Goal: Task Accomplishment & Management: Manage account settings

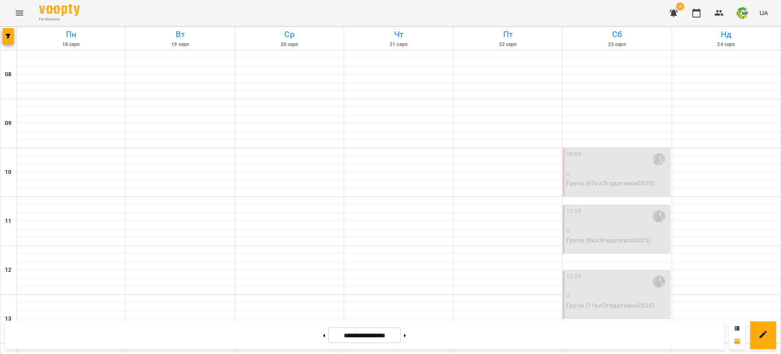
click at [676, 9] on icon "button" at bounding box center [674, 13] width 10 height 10
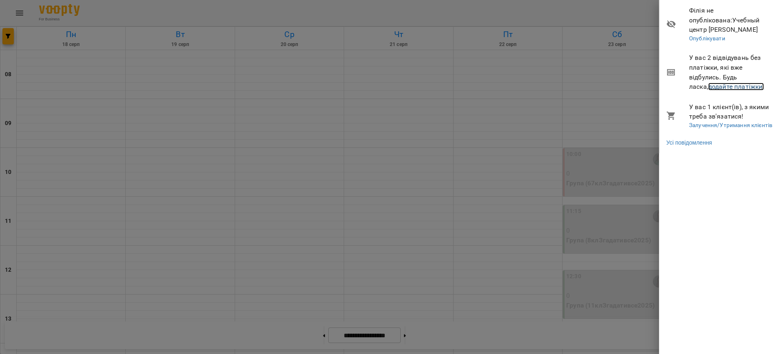
click at [708, 87] on link "додайте платіжки!" at bounding box center [736, 87] width 56 height 8
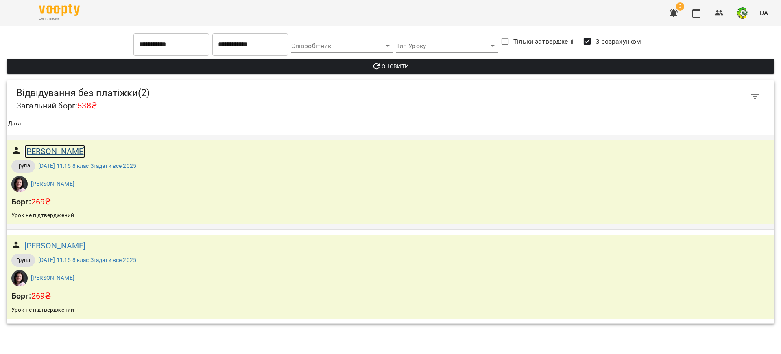
click at [49, 151] on h6 "Бикова Валерія" at bounding box center [54, 151] width 61 height 13
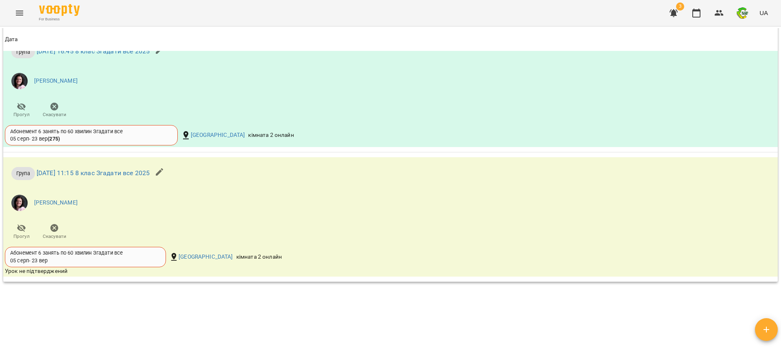
scroll to position [869, 0]
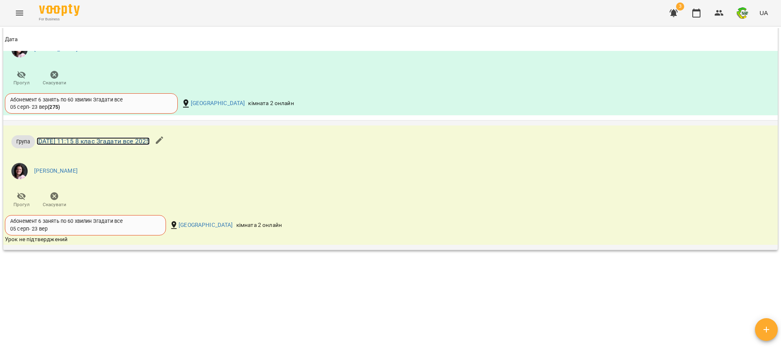
click at [96, 143] on link "сб 16 серп 2025 11:15 8 клас Згадати все 2025" at bounding box center [93, 141] width 113 height 8
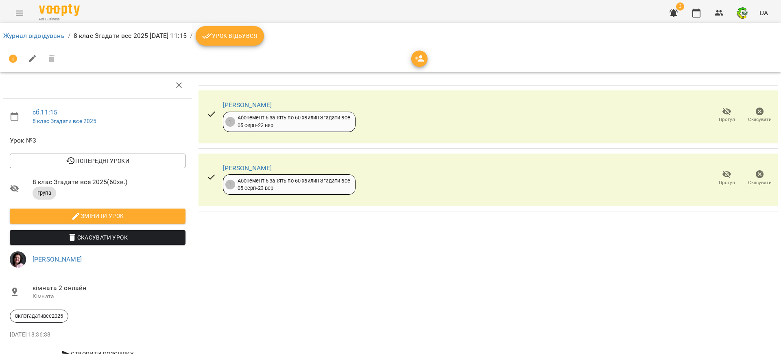
click at [202, 116] on div "Бикова Валерія 1 Абонемент 6 занять по 60 хвилин Згадати все 05 серп - 23 вер" at bounding box center [281, 115] width 162 height 46
click at [208, 114] on icon at bounding box center [212, 114] width 10 height 10
click at [210, 176] on icon at bounding box center [211, 176] width 7 height 5
click at [258, 39] on span "Урок відбувся" at bounding box center [229, 36] width 55 height 10
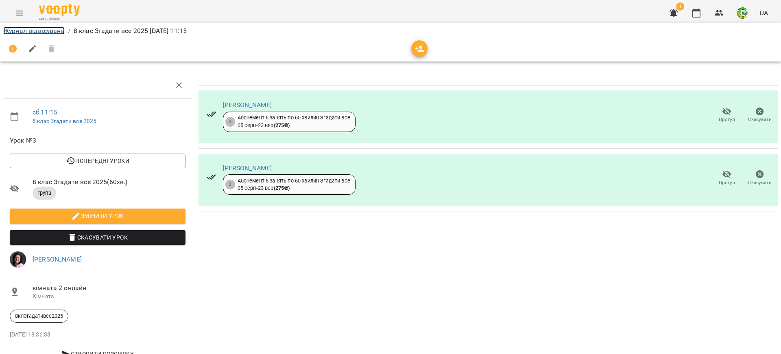
click at [21, 30] on link "Журнал відвідувань" at bounding box center [33, 31] width 61 height 8
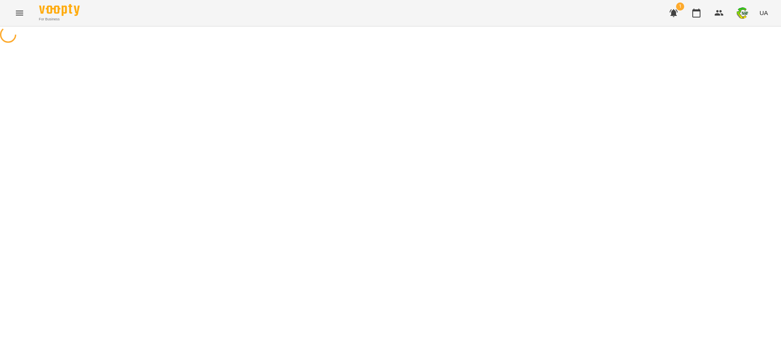
click at [21, 30] on div at bounding box center [390, 35] width 781 height 18
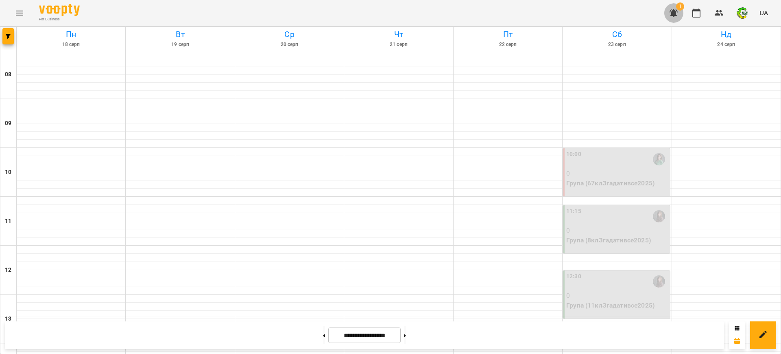
click at [673, 11] on icon "button" at bounding box center [674, 13] width 8 height 8
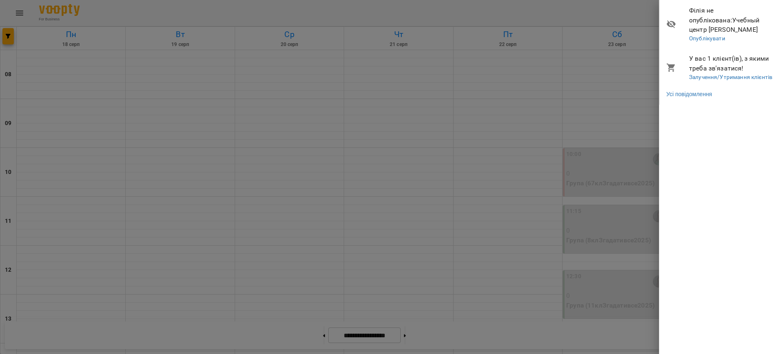
click at [520, 15] on div at bounding box center [390, 177] width 781 height 354
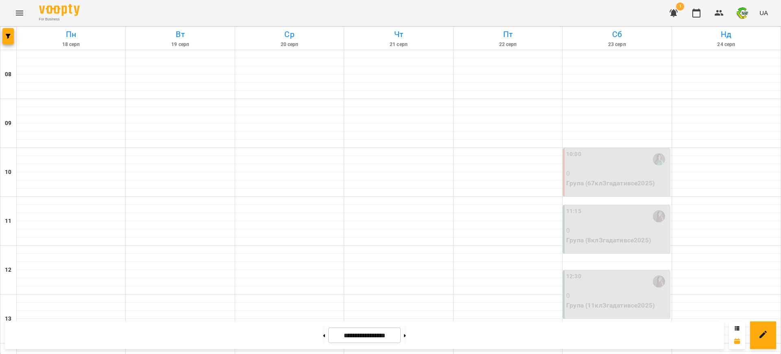
scroll to position [51, 0]
click at [591, 168] on p "0" at bounding box center [617, 173] width 102 height 10
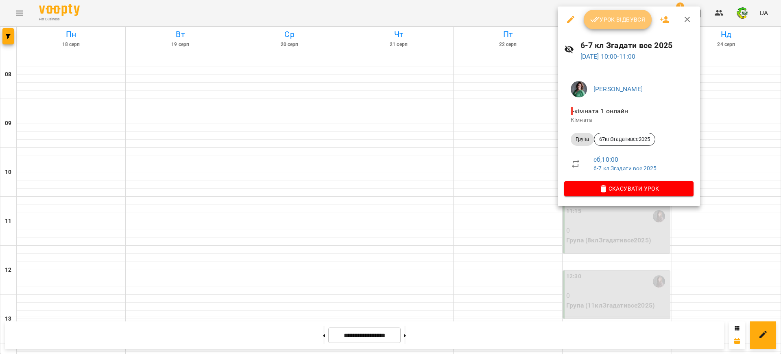
click at [611, 25] on button "Урок відбувся" at bounding box center [618, 20] width 68 height 20
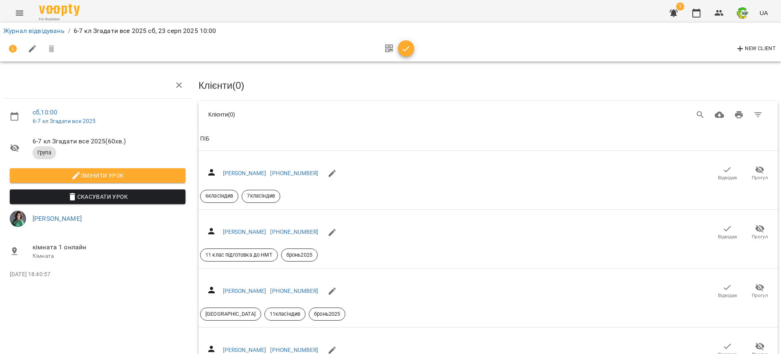
click at [407, 48] on icon "button" at bounding box center [406, 48] width 7 height 5
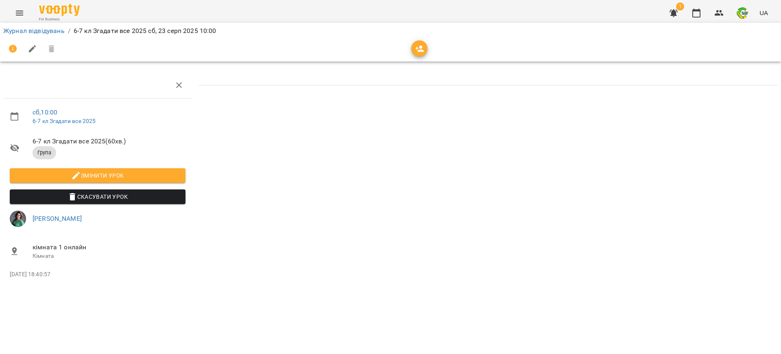
click at [407, 48] on div at bounding box center [390, 49] width 775 height 20
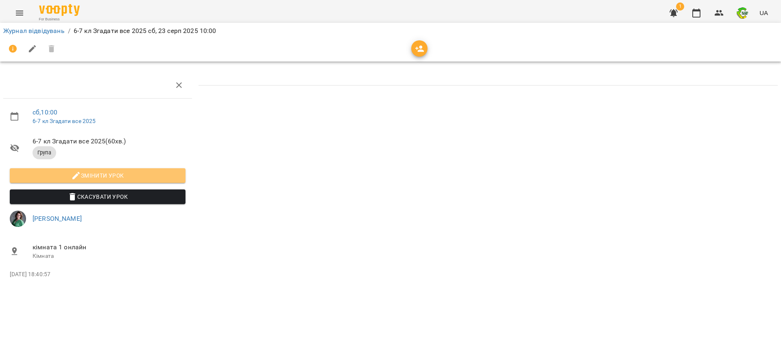
click at [72, 177] on icon "button" at bounding box center [76, 175] width 10 height 10
select select "*****"
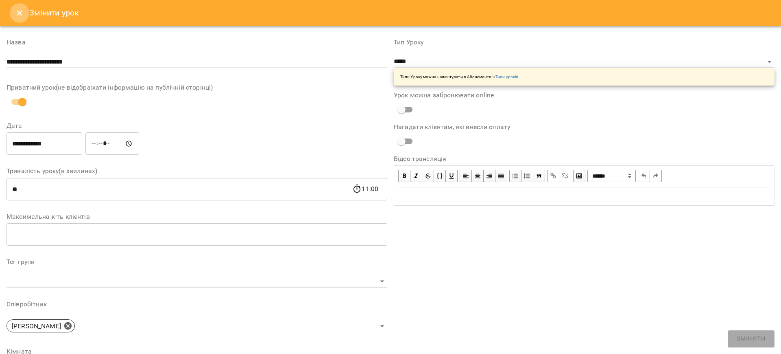
click at [19, 14] on icon "Close" at bounding box center [20, 13] width 10 height 10
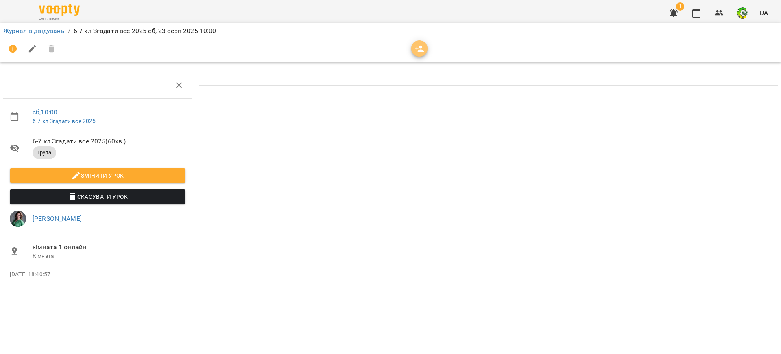
click at [421, 51] on icon "button" at bounding box center [419, 49] width 9 height 7
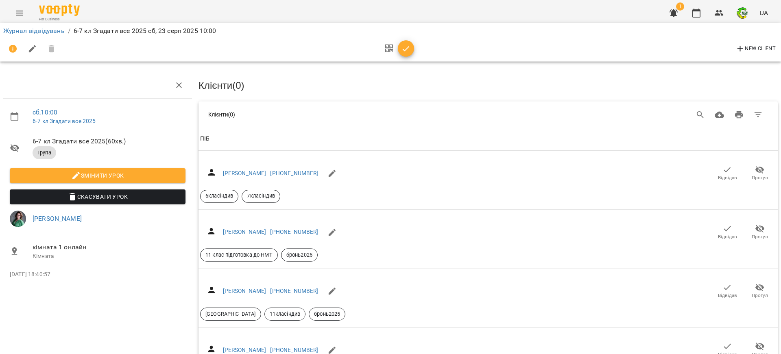
click at [28, 52] on icon "button" at bounding box center [33, 49] width 10 height 10
select select "*****"
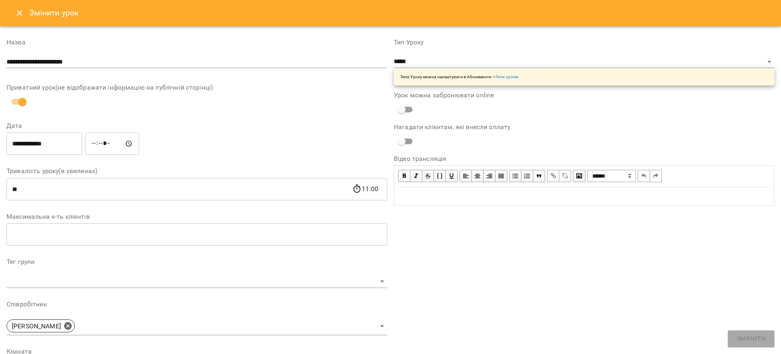
click at [28, 52] on div "**********" at bounding box center [390, 177] width 781 height 354
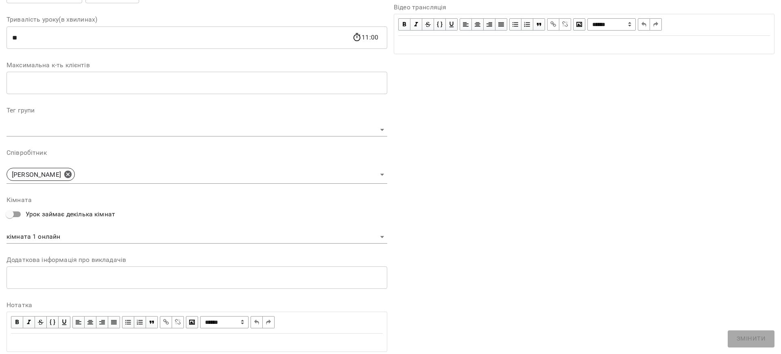
scroll to position [153, 0]
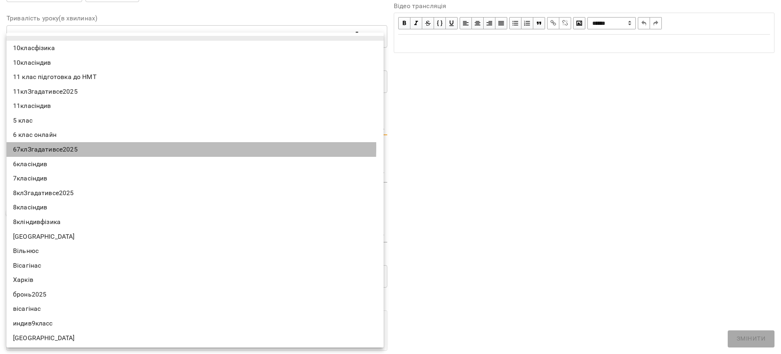
click at [66, 147] on li "67клЗгадативсе2025" at bounding box center [195, 149] width 377 height 15
type input "**********"
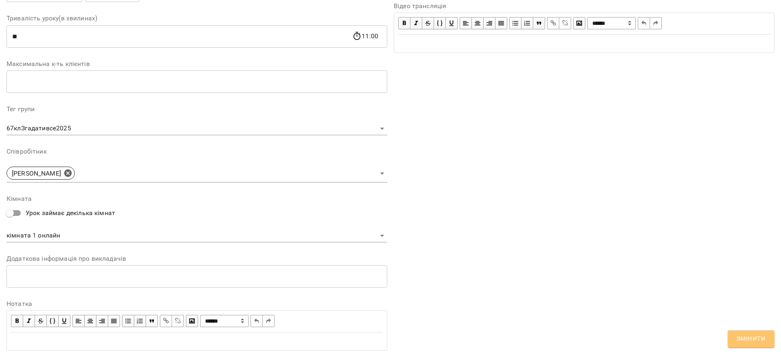
click at [743, 337] on span "Змінити" at bounding box center [751, 338] width 29 height 11
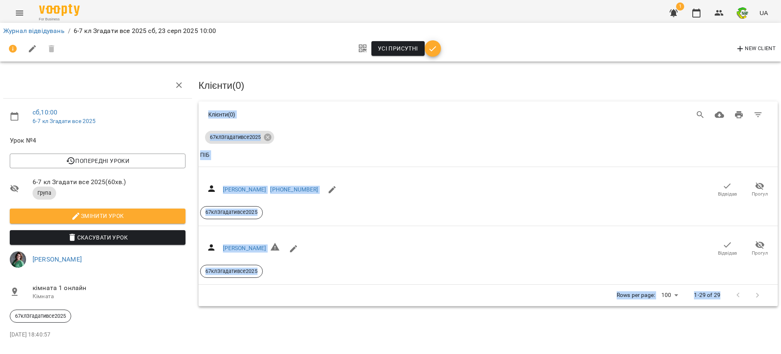
click at [545, 102] on div "Клієнти ( 0 )" at bounding box center [488, 114] width 579 height 26
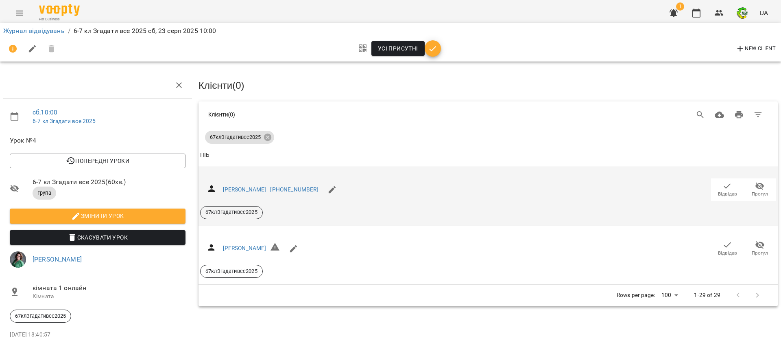
click at [723, 188] on icon "button" at bounding box center [728, 186] width 10 height 10
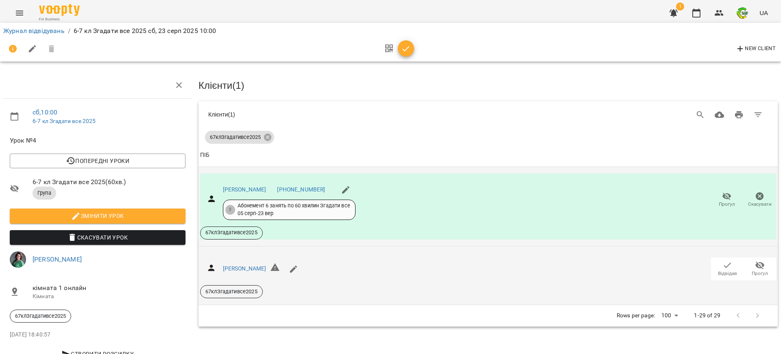
click at [721, 271] on span "Відвідав" at bounding box center [727, 273] width 19 height 7
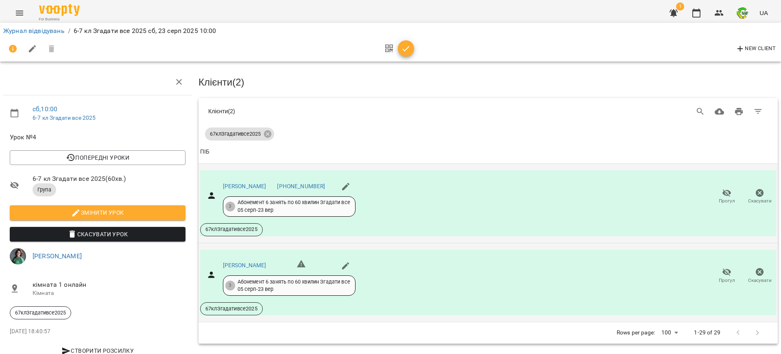
scroll to position [28, 0]
click at [406, 48] on icon "button" at bounding box center [406, 49] width 10 height 10
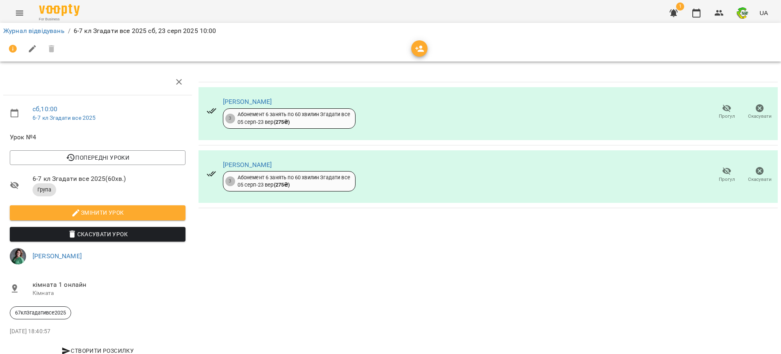
scroll to position [0, 0]
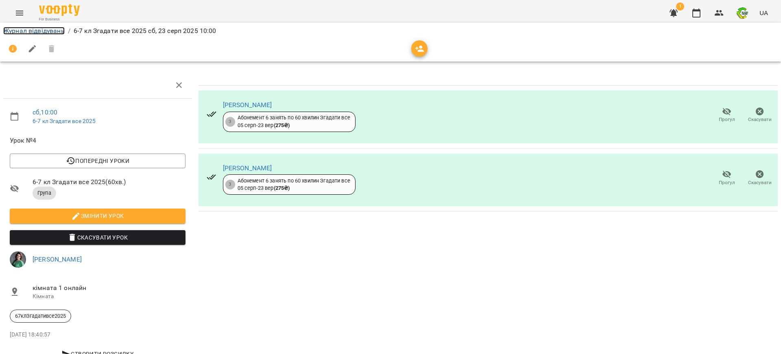
click at [53, 29] on link "Журнал відвідувань" at bounding box center [33, 31] width 61 height 8
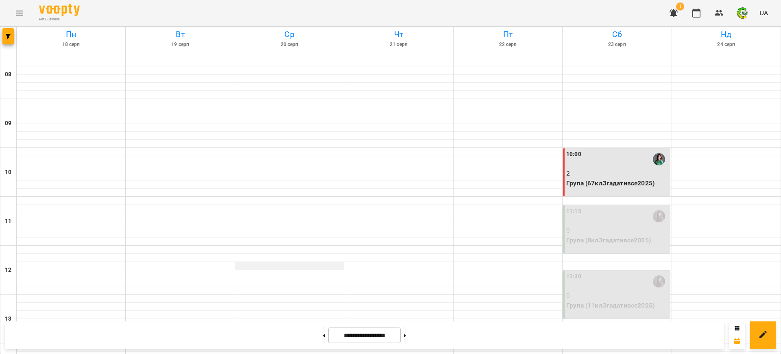
scroll to position [254, 0]
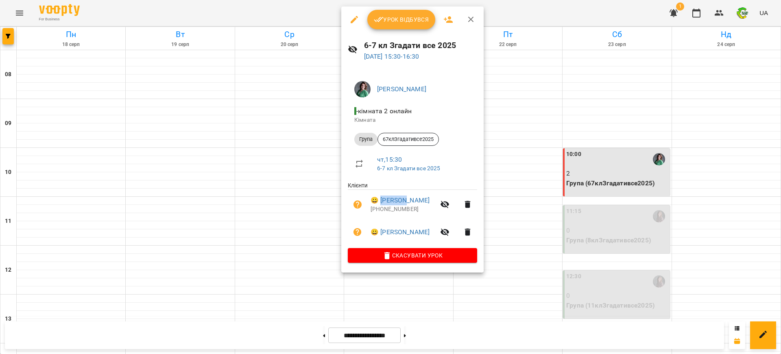
click at [380, 189] on ul "Клієнти 😀 Ковтун Данило +380503010547 😀 Стєбліна Дарина" at bounding box center [412, 214] width 129 height 67
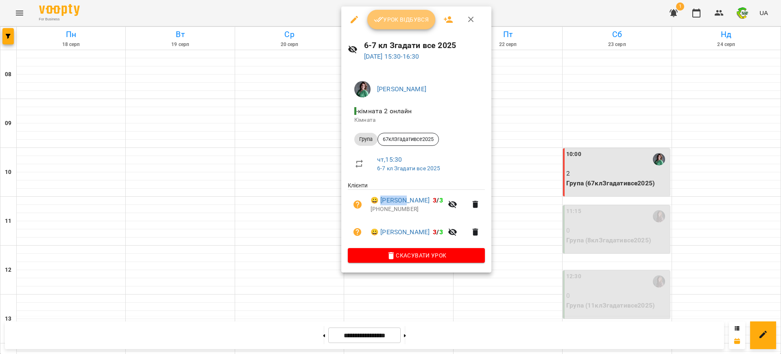
click at [389, 19] on span "Урок відбувся" at bounding box center [401, 20] width 55 height 10
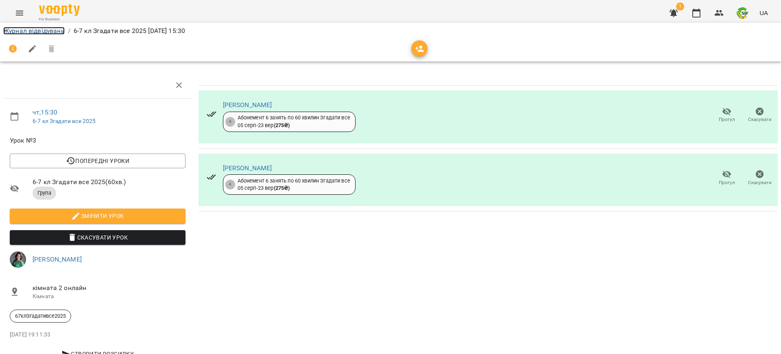
click at [35, 29] on link "Журнал відвідувань" at bounding box center [33, 31] width 61 height 8
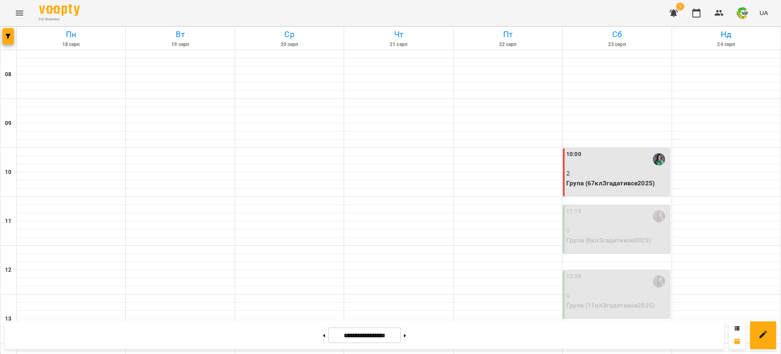
scroll to position [356, 0]
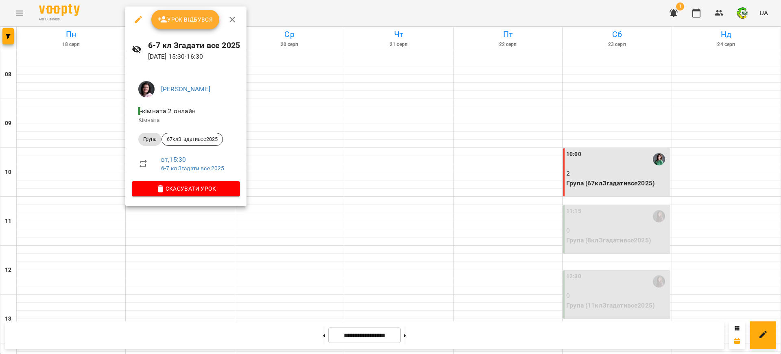
click at [183, 88] on link "Ірина Вячеславівна Морквян" at bounding box center [185, 89] width 49 height 8
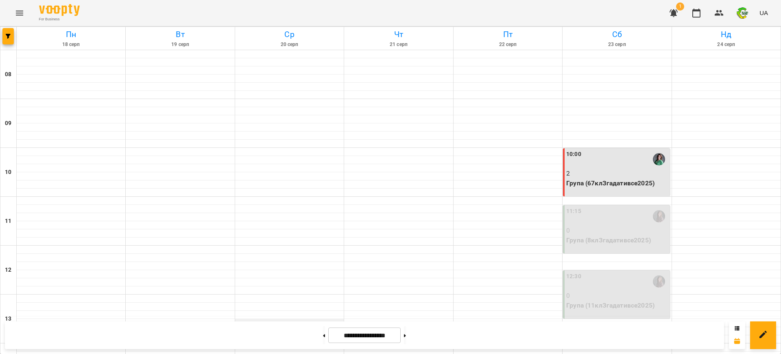
scroll to position [305, 0]
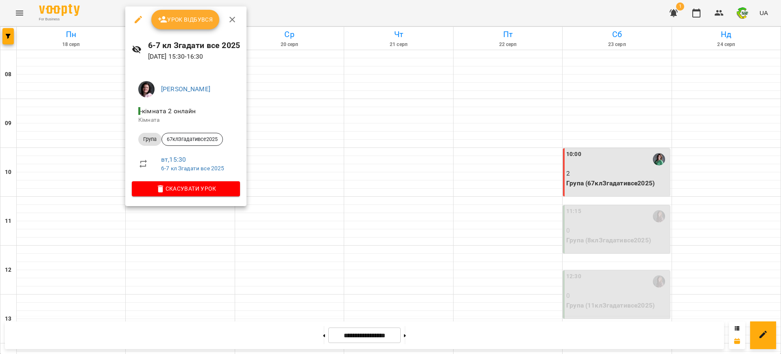
click at [181, 15] on span "Урок відбувся" at bounding box center [185, 20] width 55 height 10
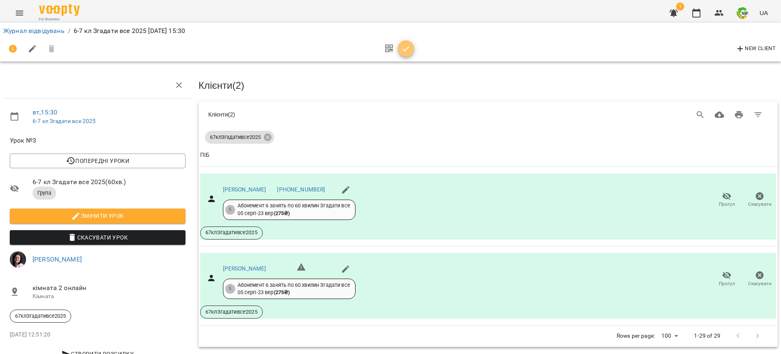
click at [405, 48] on icon "button" at bounding box center [406, 49] width 10 height 10
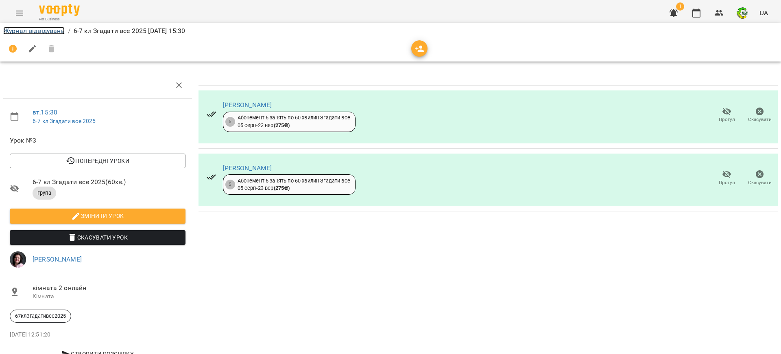
click at [47, 30] on link "Журнал відвідувань" at bounding box center [33, 31] width 61 height 8
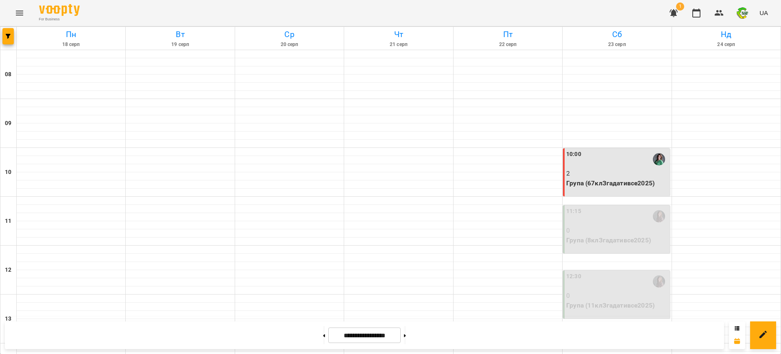
scroll to position [305, 0]
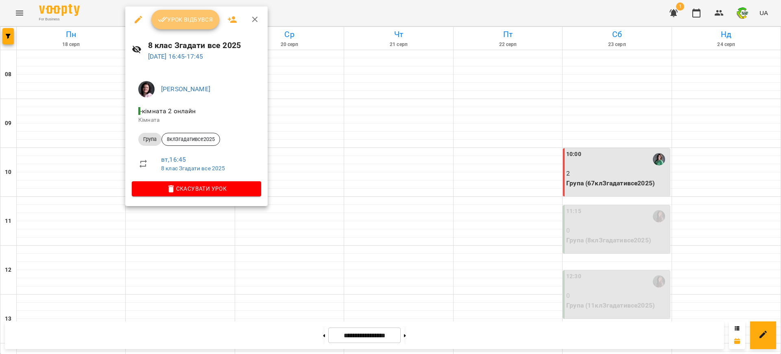
click at [174, 15] on span "Урок відбувся" at bounding box center [185, 20] width 55 height 10
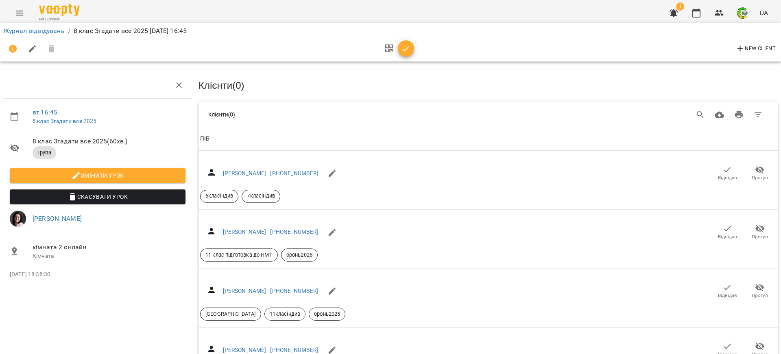
click at [406, 47] on icon "button" at bounding box center [406, 49] width 10 height 10
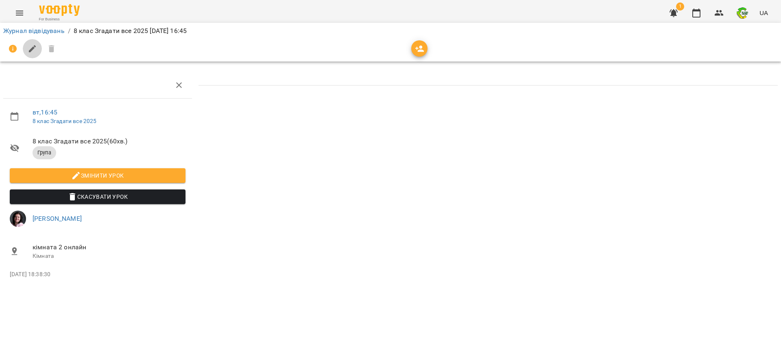
click at [31, 47] on icon "button" at bounding box center [33, 49] width 10 height 10
select select "*****"
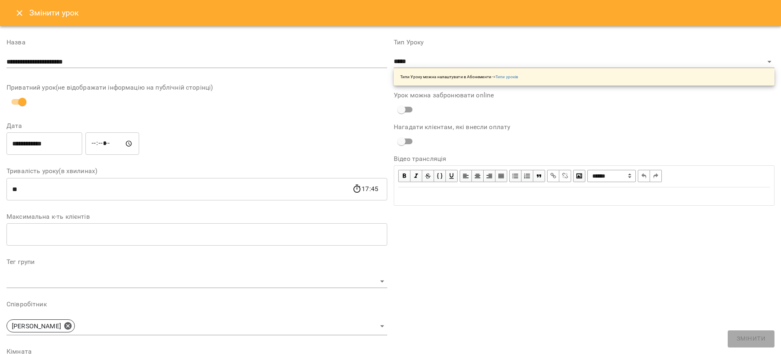
click at [22, 284] on body "**********" at bounding box center [390, 145] width 781 height 290
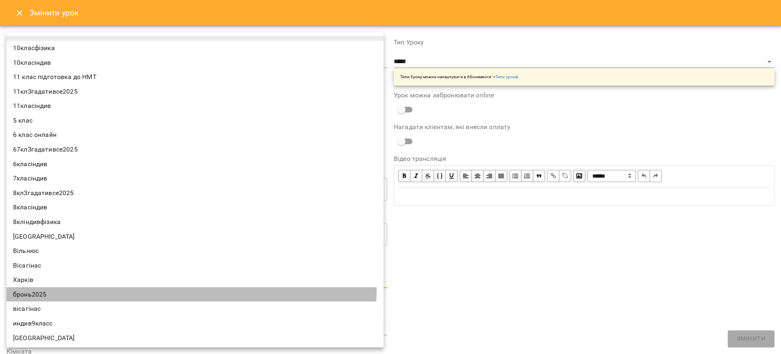
click at [22, 284] on ul "10класфізика 10класіндив 11 клас підготовка до НМТ 11клЗгадативсе2025 11класінд…" at bounding box center [199, 198] width 385 height 330
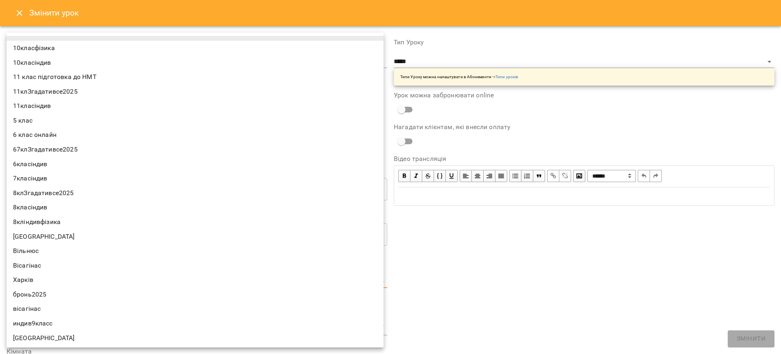
click at [34, 190] on li "8клЗгадативсе2025" at bounding box center [195, 193] width 377 height 15
type input "**********"
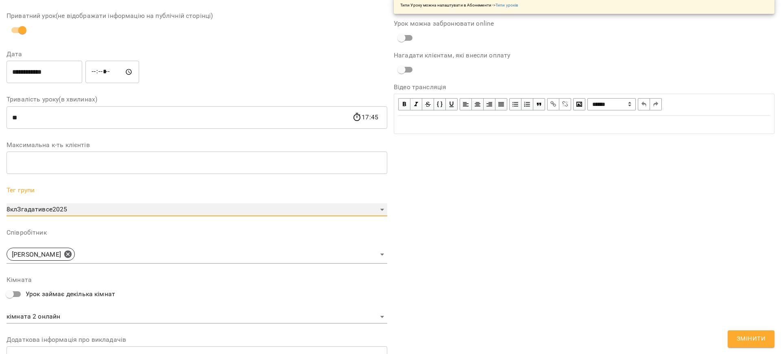
scroll to position [179, 0]
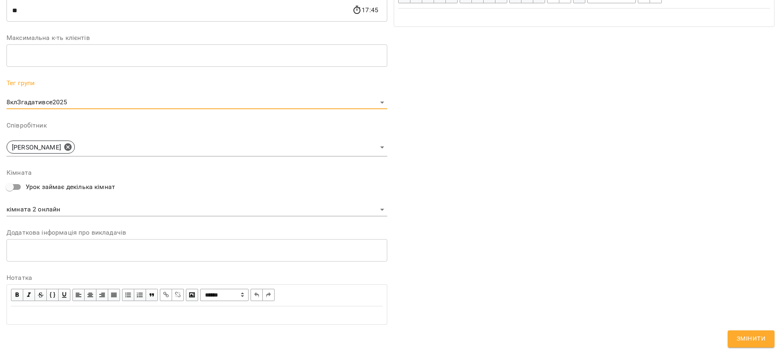
click at [760, 338] on span "Змінити" at bounding box center [751, 338] width 29 height 11
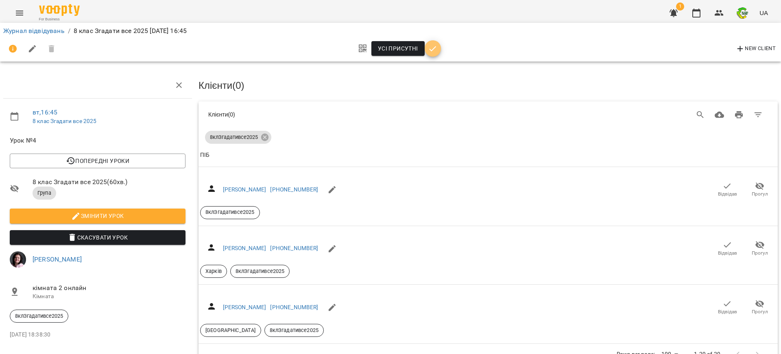
click at [430, 47] on icon "button" at bounding box center [433, 49] width 10 height 10
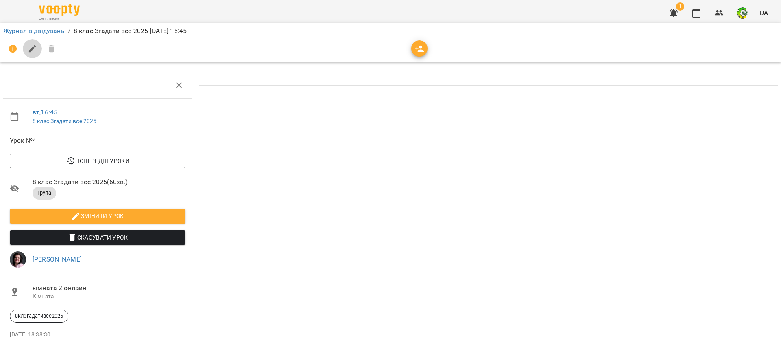
click at [33, 47] on icon "button" at bounding box center [32, 48] width 7 height 7
select select "*****"
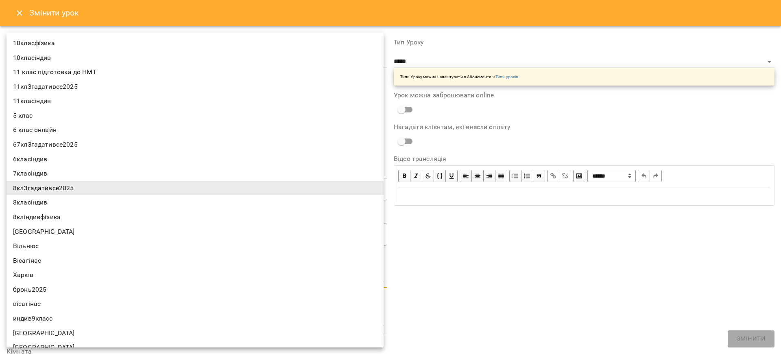
click at [376, 277] on body "**********" at bounding box center [390, 174] width 781 height 349
click at [474, 286] on div at bounding box center [390, 177] width 781 height 354
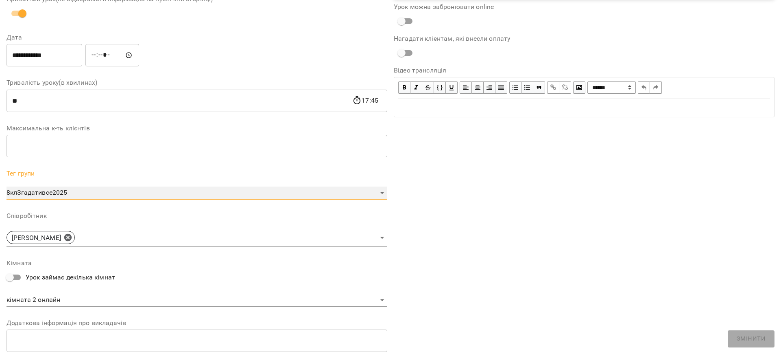
scroll to position [0, 0]
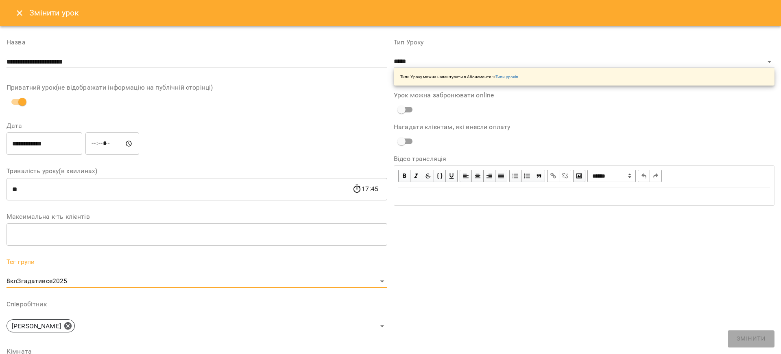
click at [20, 15] on icon "Close" at bounding box center [20, 13] width 10 height 10
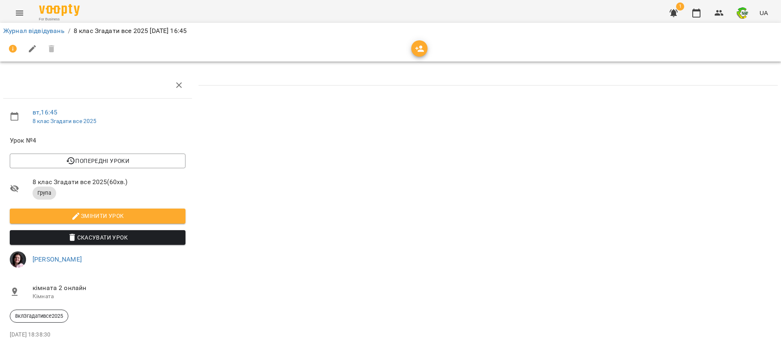
click at [420, 48] on icon "button" at bounding box center [420, 49] width 10 height 10
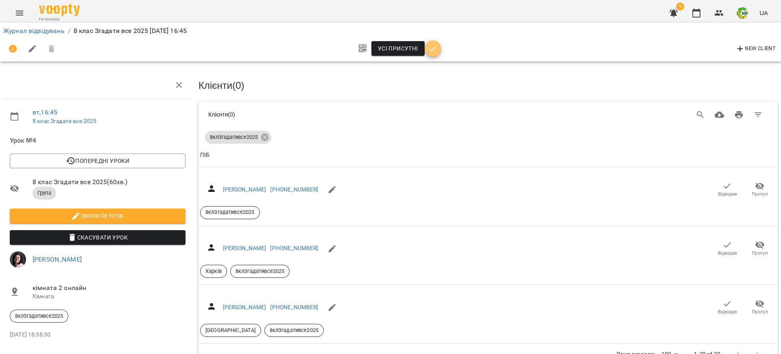
click at [432, 52] on icon "button" at bounding box center [433, 49] width 10 height 10
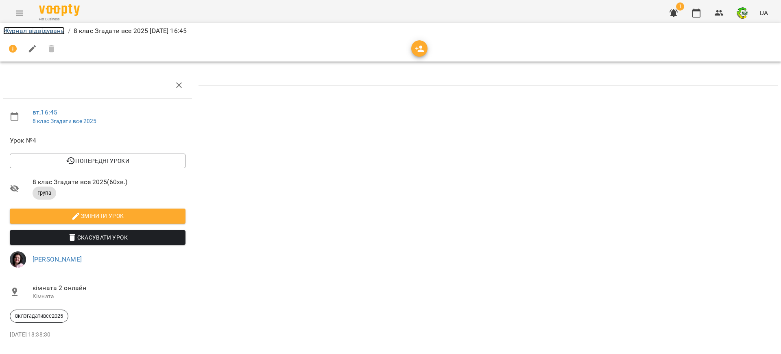
click at [33, 29] on link "Журнал відвідувань" at bounding box center [33, 31] width 61 height 8
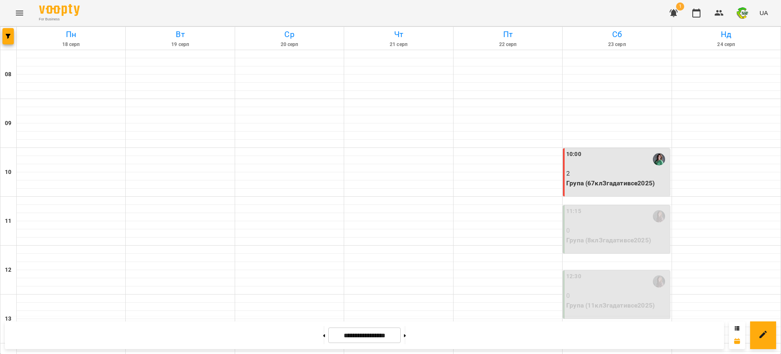
scroll to position [254, 0]
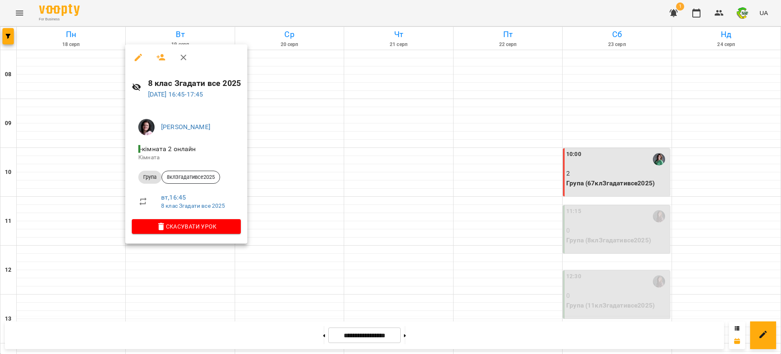
click at [178, 261] on div at bounding box center [390, 177] width 781 height 354
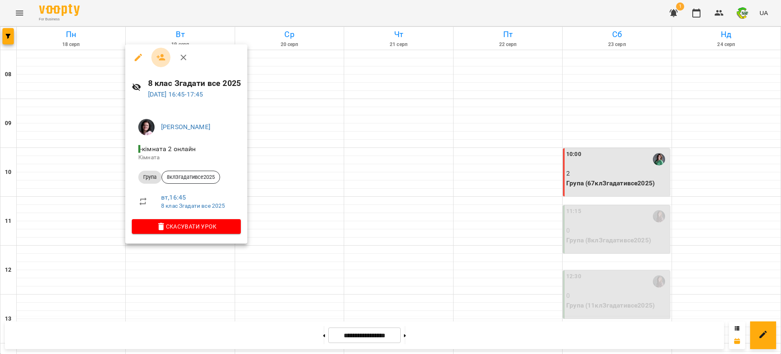
click at [162, 57] on icon "button" at bounding box center [161, 57] width 10 height 10
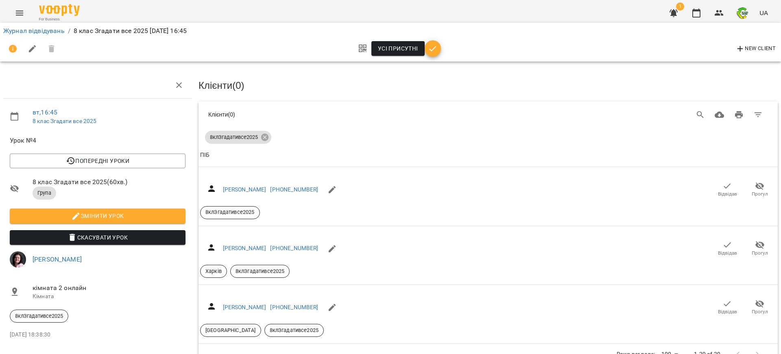
click at [436, 48] on icon "button" at bounding box center [433, 49] width 10 height 10
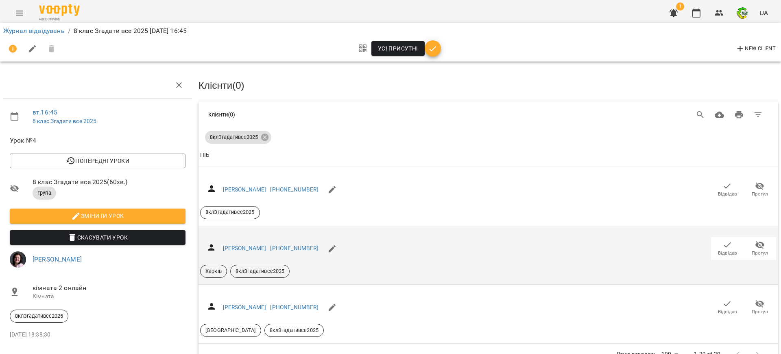
scroll to position [24, 0]
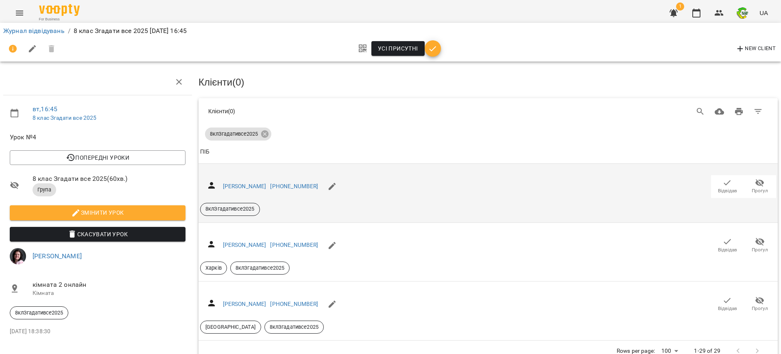
click at [723, 178] on icon "button" at bounding box center [728, 183] width 10 height 10
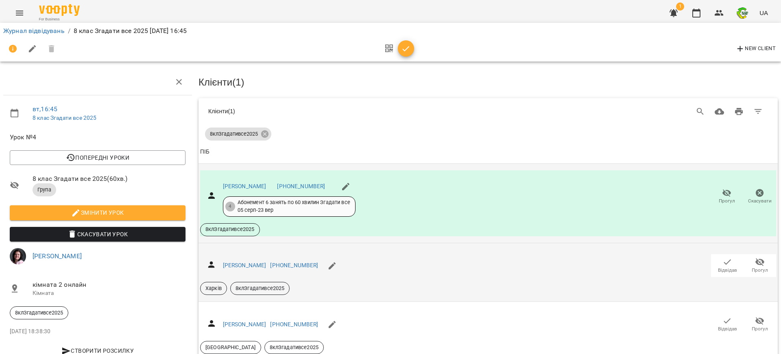
click at [716, 257] on span "Відвідав" at bounding box center [727, 265] width 23 height 16
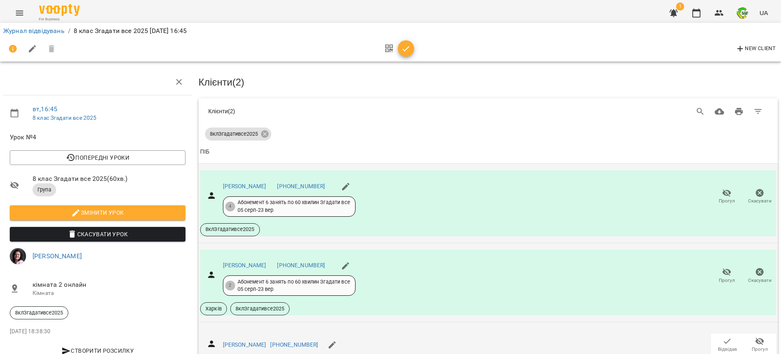
click at [724, 338] on icon "button" at bounding box center [727, 340] width 7 height 5
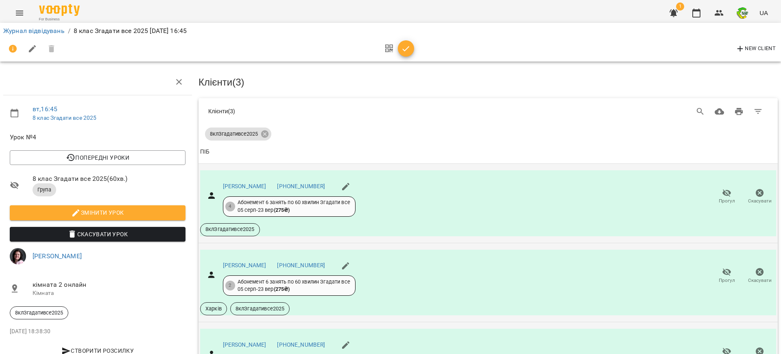
scroll to position [85, 0]
click at [722, 346] on icon "button" at bounding box center [727, 351] width 10 height 10
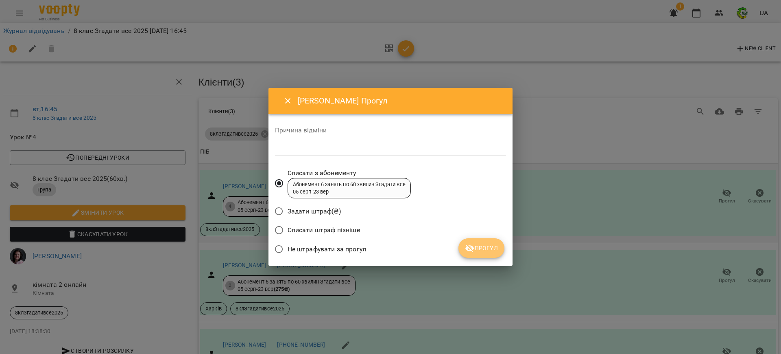
click at [481, 254] on button "Прогул" at bounding box center [482, 248] width 46 height 20
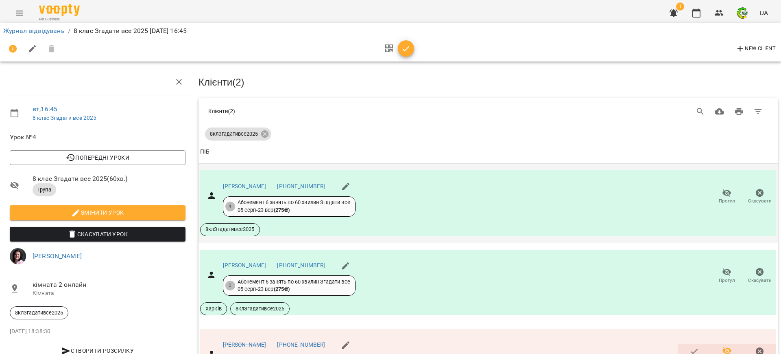
scroll to position [0, 0]
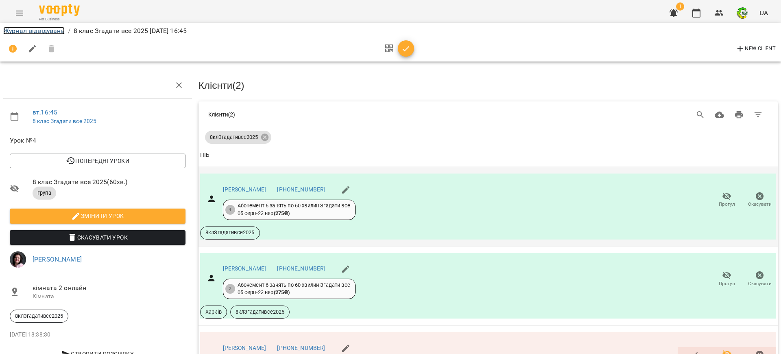
click at [34, 33] on link "Журнал відвідувань" at bounding box center [33, 31] width 61 height 8
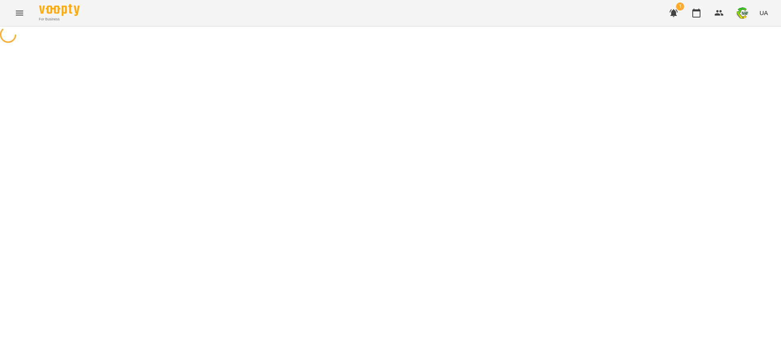
click at [34, 33] on div at bounding box center [390, 35] width 781 height 18
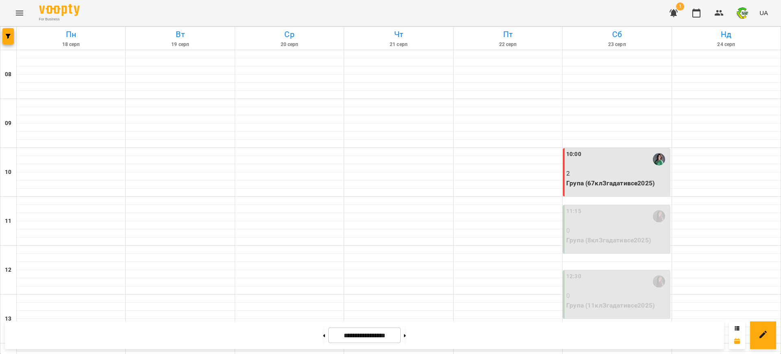
scroll to position [305, 0]
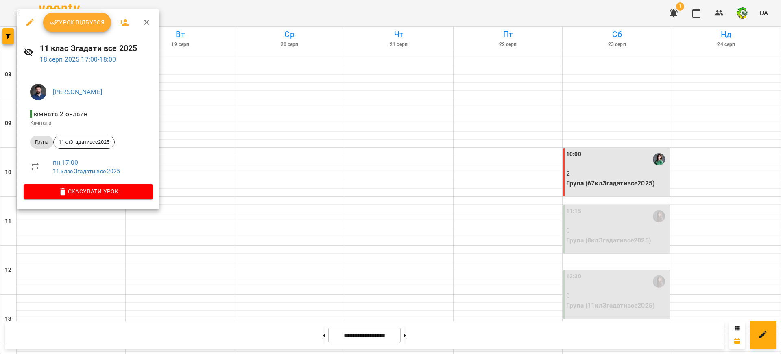
click at [290, 293] on div at bounding box center [390, 177] width 781 height 354
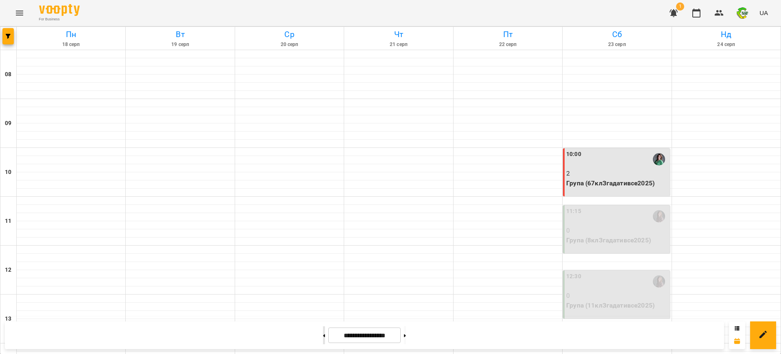
click at [323, 336] on button at bounding box center [324, 335] width 2 height 18
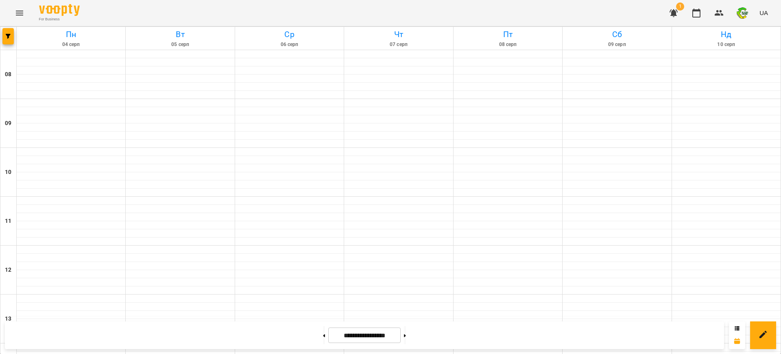
scroll to position [315, 0]
click at [406, 334] on icon at bounding box center [405, 335] width 2 height 3
type input "**********"
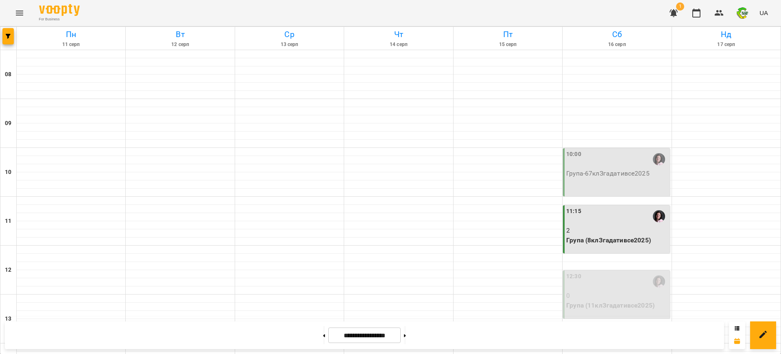
scroll to position [10, 0]
click at [607, 155] on div "10:00" at bounding box center [617, 159] width 102 height 19
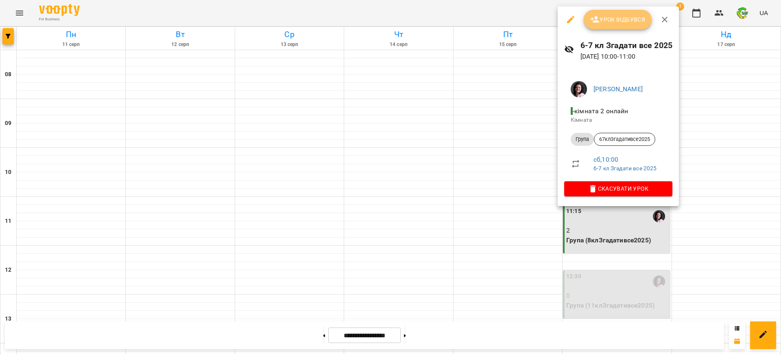
click at [611, 17] on span "Урок відбувся" at bounding box center [617, 20] width 55 height 10
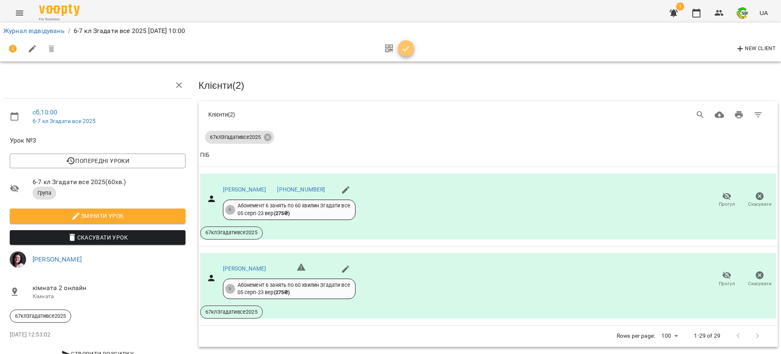
click at [404, 51] on icon "button" at bounding box center [406, 49] width 10 height 10
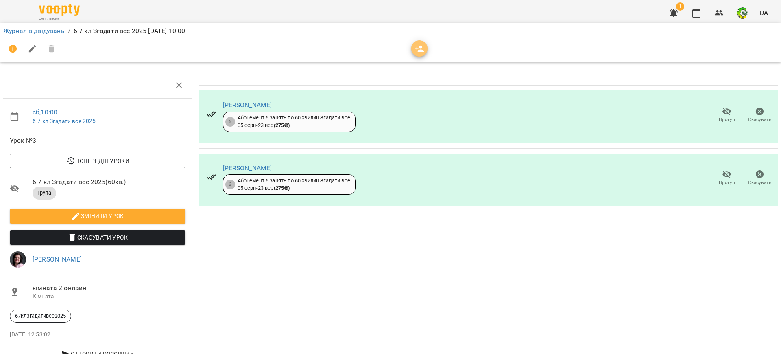
click at [419, 49] on icon "button" at bounding box center [420, 49] width 10 height 10
click at [419, 49] on div at bounding box center [390, 49] width 775 height 20
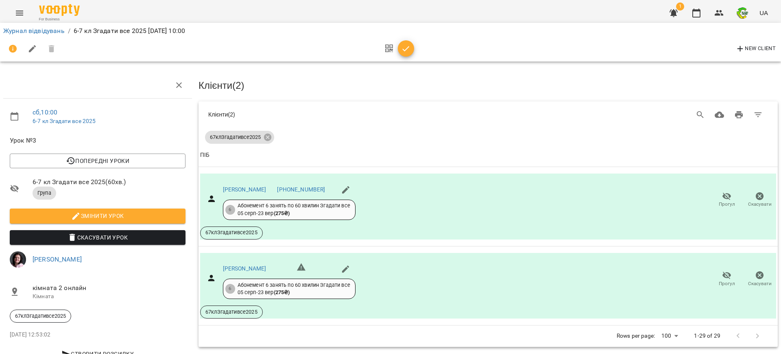
click at [280, 158] on span "ПІБ" at bounding box center [488, 155] width 576 height 10
click at [755, 46] on span "New Client" at bounding box center [756, 49] width 40 height 10
select select "**"
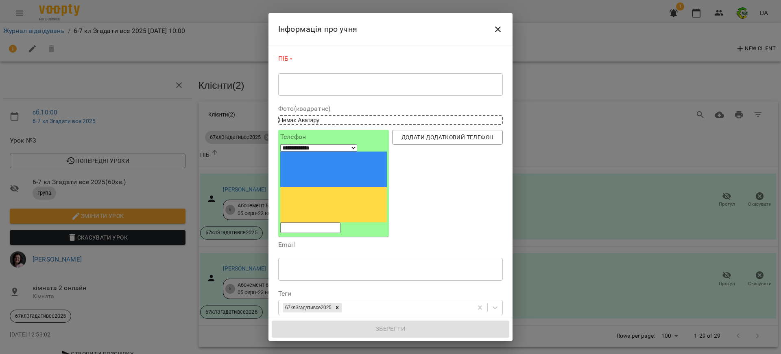
click at [755, 46] on div "**********" at bounding box center [390, 177] width 781 height 354
click at [361, 85] on textarea at bounding box center [390, 85] width 213 height 8
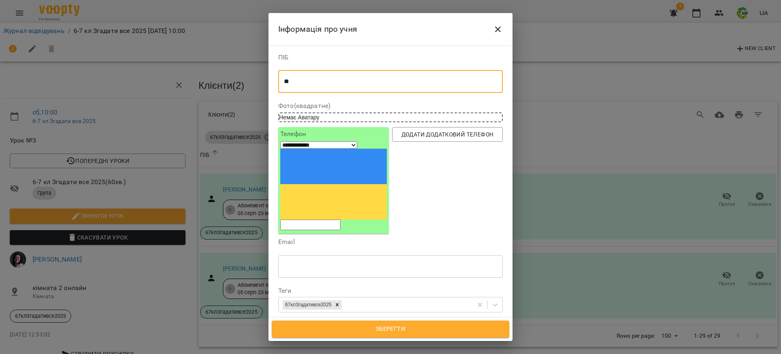
type textarea "*"
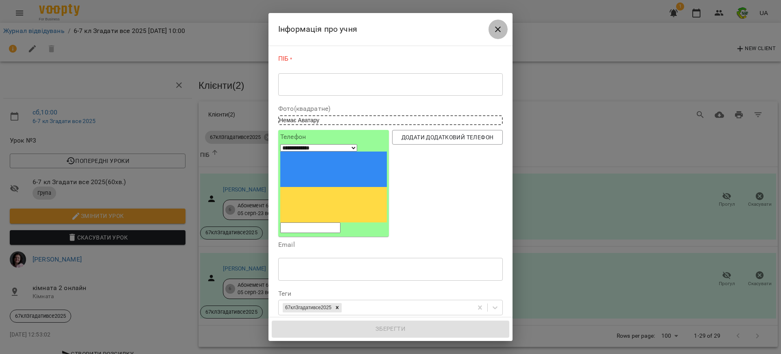
click at [497, 28] on icon "Close" at bounding box center [498, 29] width 6 height 6
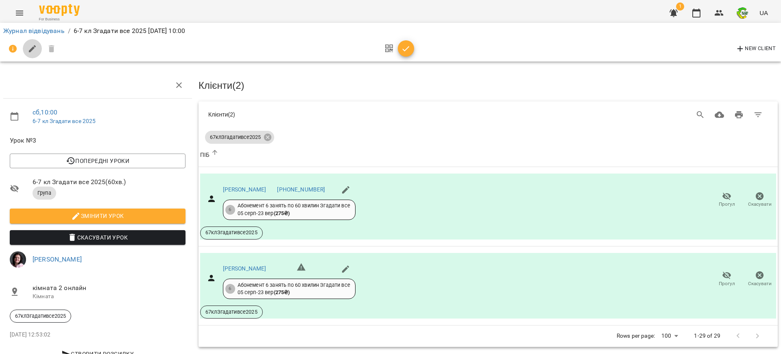
click at [32, 46] on icon "button" at bounding box center [33, 49] width 10 height 10
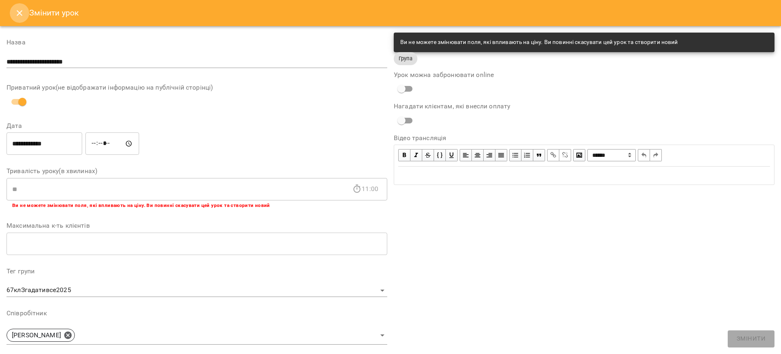
click at [17, 10] on icon "Close" at bounding box center [20, 13] width 10 height 10
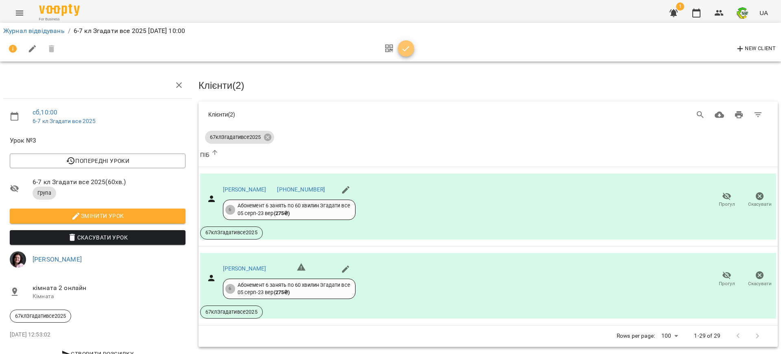
click at [409, 48] on icon "button" at bounding box center [406, 49] width 10 height 10
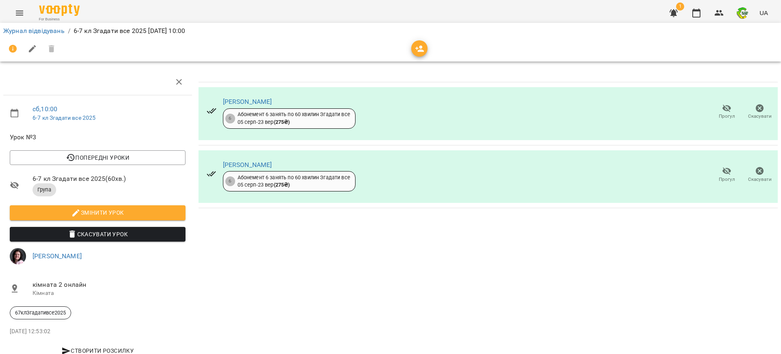
scroll to position [28, 0]
click at [46, 30] on link "Журнал відвідувань" at bounding box center [33, 31] width 61 height 8
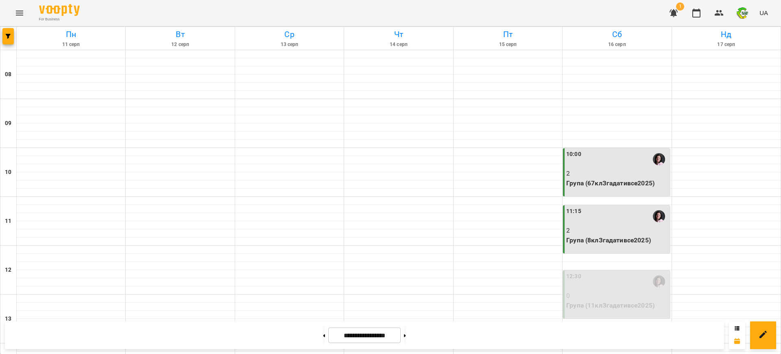
scroll to position [102, 0]
click at [595, 272] on div "12:30" at bounding box center [617, 281] width 102 height 19
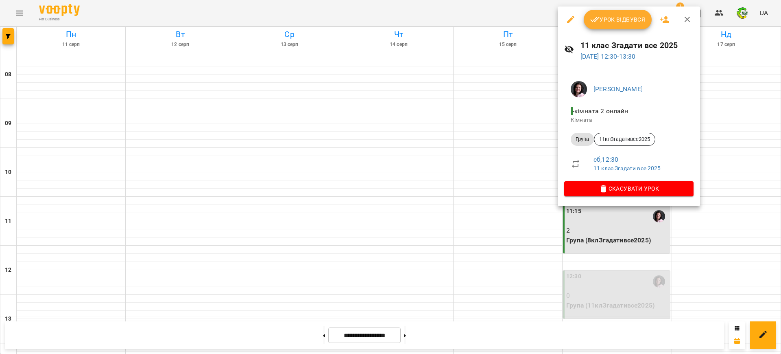
click at [612, 25] on button "Урок відбувся" at bounding box center [618, 20] width 68 height 20
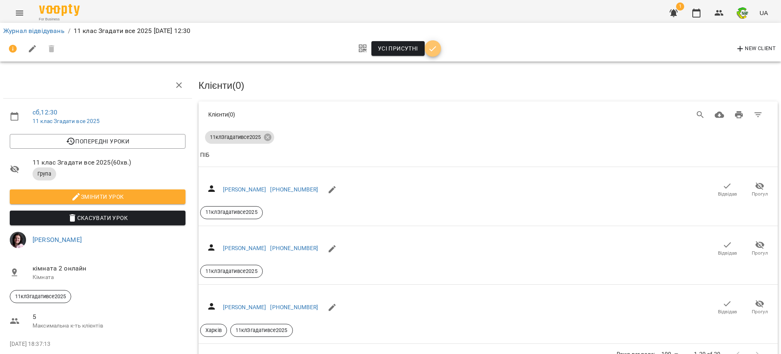
click at [436, 46] on icon "button" at bounding box center [433, 49] width 10 height 10
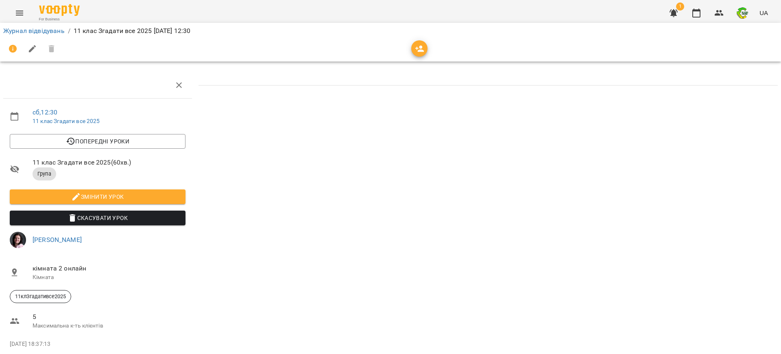
click at [29, 46] on icon "button" at bounding box center [33, 49] width 10 height 10
select select "*****"
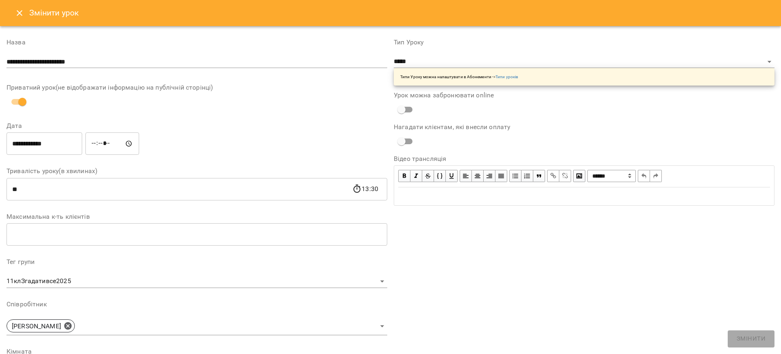
click at [13, 13] on button "Close" at bounding box center [20, 13] width 20 height 20
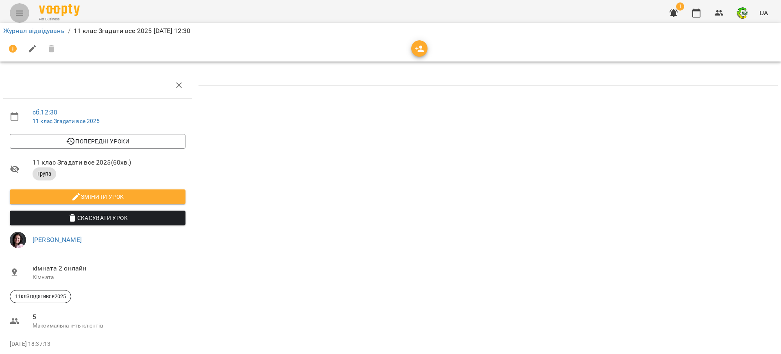
click at [13, 13] on button "Menu" at bounding box center [20, 13] width 20 height 20
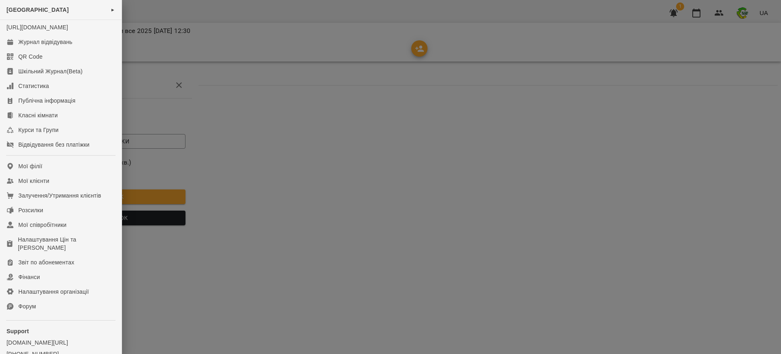
drag, startPoint x: 221, startPoint y: 192, endPoint x: 264, endPoint y: 175, distance: 46.9
click at [221, 193] on div at bounding box center [390, 177] width 781 height 354
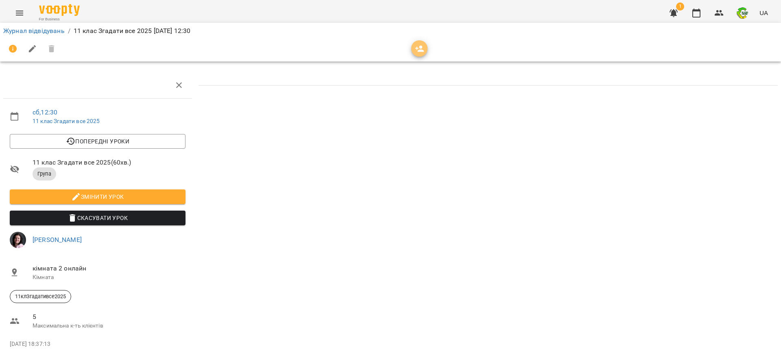
click at [417, 44] on icon "button" at bounding box center [420, 49] width 10 height 10
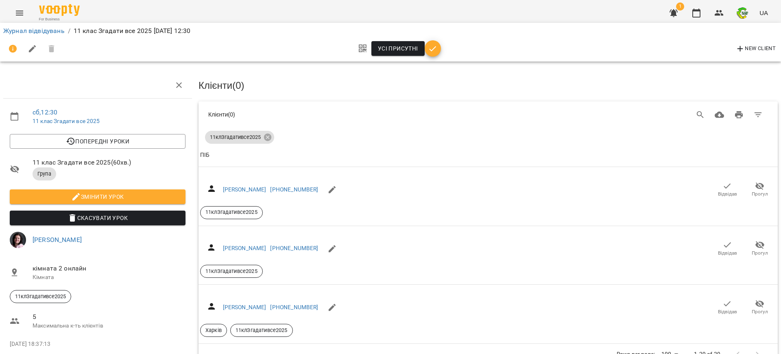
click at [431, 80] on h3 "Клієнти ( 0 )" at bounding box center [488, 85] width 579 height 11
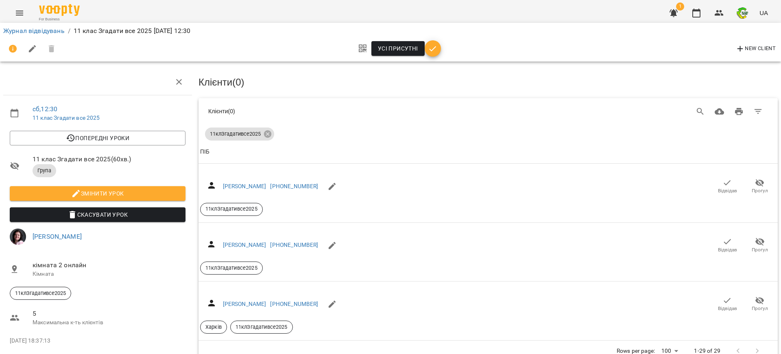
scroll to position [24, 0]
click at [36, 308] on span "5" at bounding box center [109, 313] width 153 height 10
click at [17, 314] on icon at bounding box center [14, 317] width 9 height 6
click at [16, 314] on icon at bounding box center [14, 317] width 9 height 6
click at [17, 312] on icon at bounding box center [15, 317] width 10 height 10
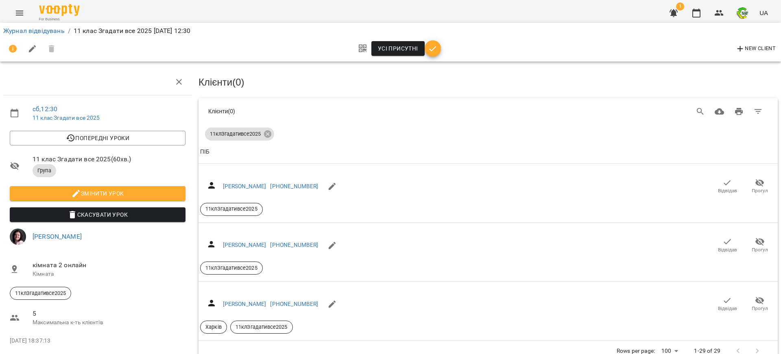
click at [39, 318] on p "Максимальна к-ть клієнтів" at bounding box center [109, 322] width 153 height 8
click at [395, 48] on span "Усі присутні" at bounding box center [398, 49] width 40 height 10
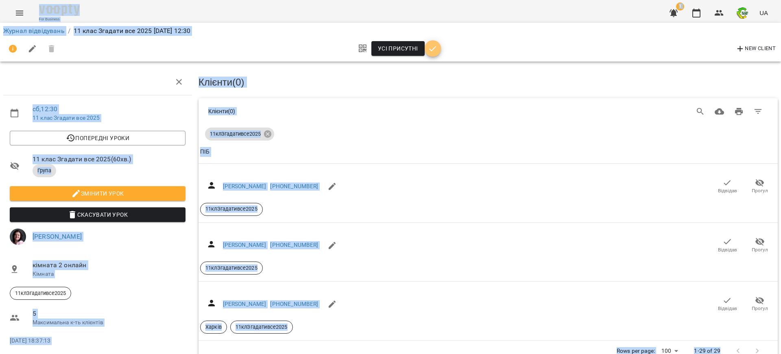
click at [432, 51] on icon "button" at bounding box center [433, 49] width 10 height 10
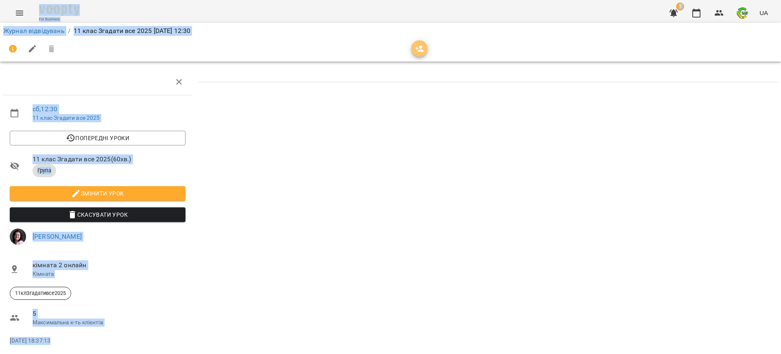
click at [419, 52] on icon "button" at bounding box center [420, 49] width 10 height 10
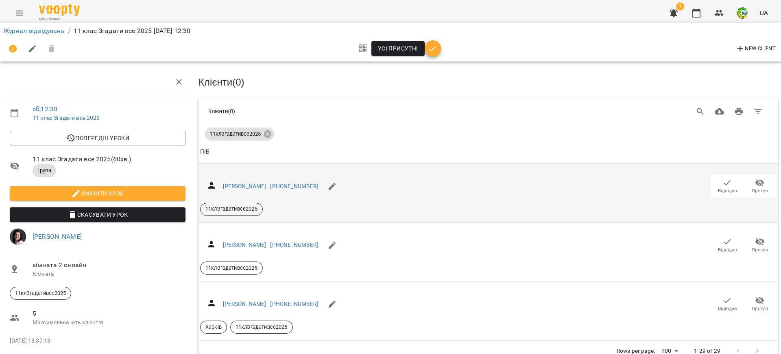
click at [723, 178] on icon "button" at bounding box center [728, 183] width 10 height 10
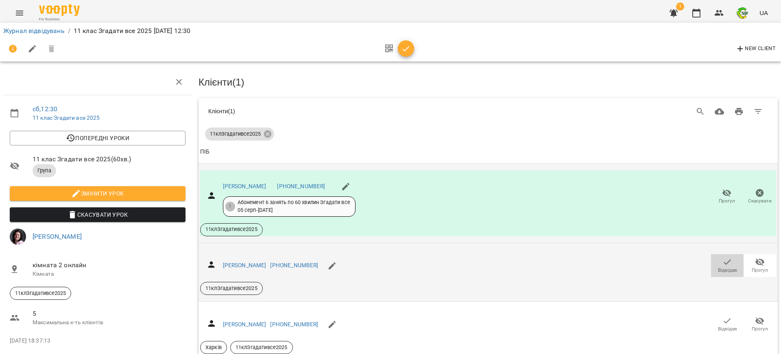
click at [719, 266] on span "Відвідав" at bounding box center [727, 269] width 19 height 7
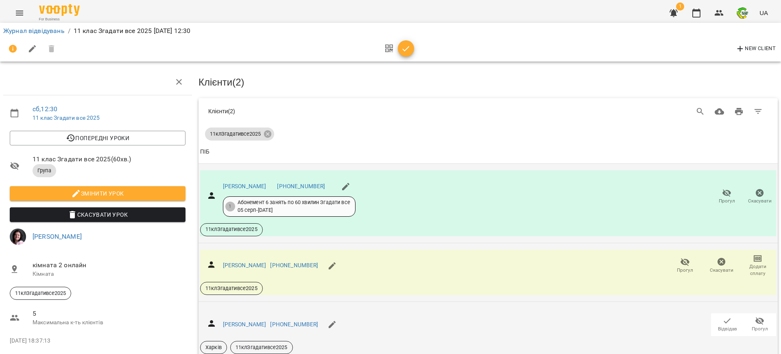
click at [723, 316] on icon "button" at bounding box center [728, 321] width 10 height 10
click at [719, 309] on div "Пірович Тимур +380734465054 Харків 11клЗгадативсе2025" at bounding box center [488, 331] width 576 height 46
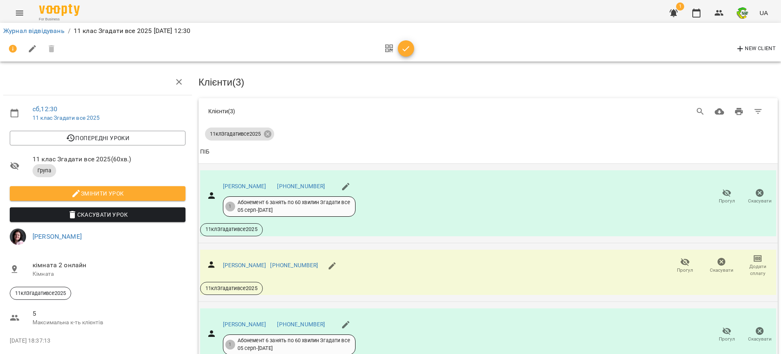
scroll to position [65, 0]
click at [403, 50] on icon "button" at bounding box center [406, 48] width 7 height 5
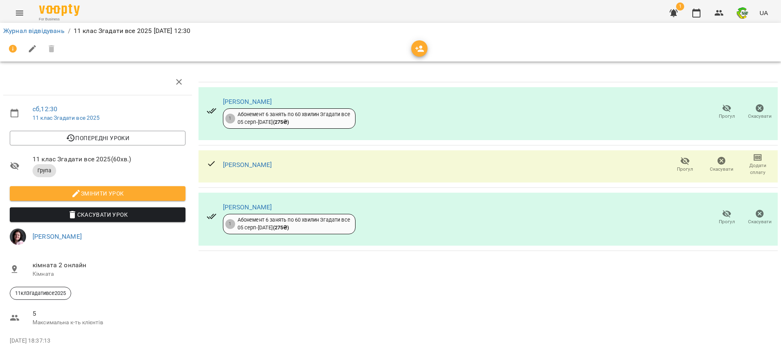
scroll to position [0, 0]
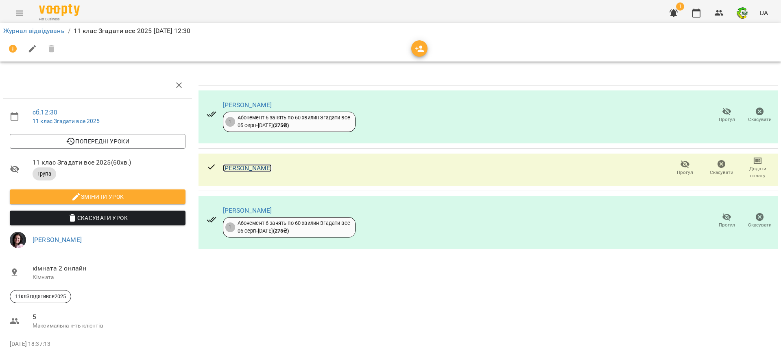
click at [254, 167] on link "Крутишева Софія" at bounding box center [247, 168] width 49 height 8
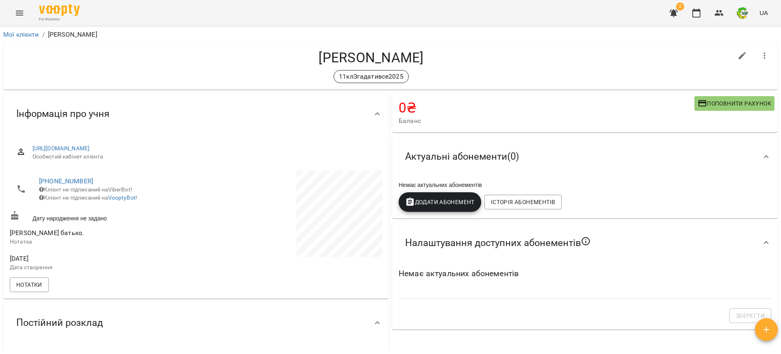
click at [670, 9] on icon "button" at bounding box center [674, 13] width 10 height 10
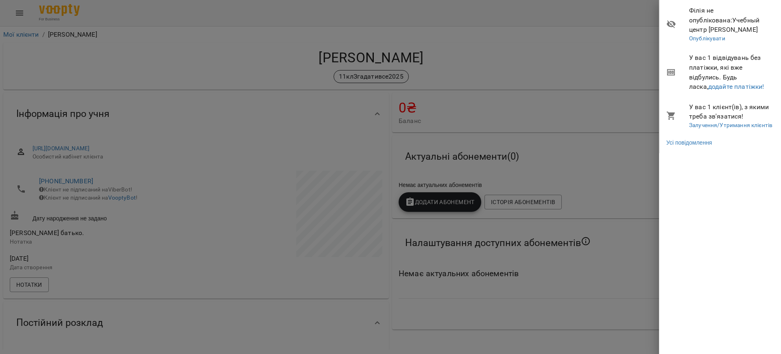
click at [550, 109] on div at bounding box center [390, 177] width 781 height 354
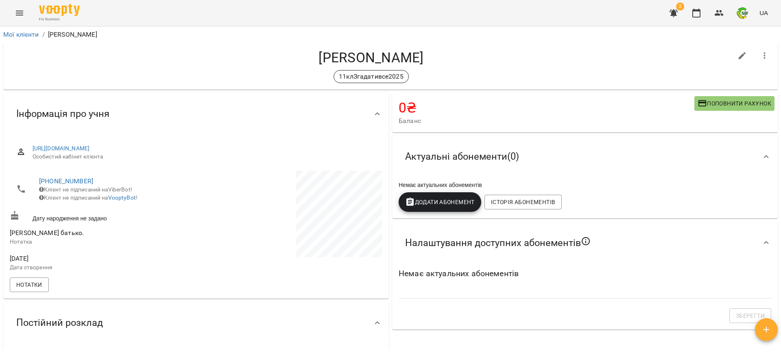
click at [701, 101] on span "Поповнити рахунок" at bounding box center [735, 103] width 74 height 10
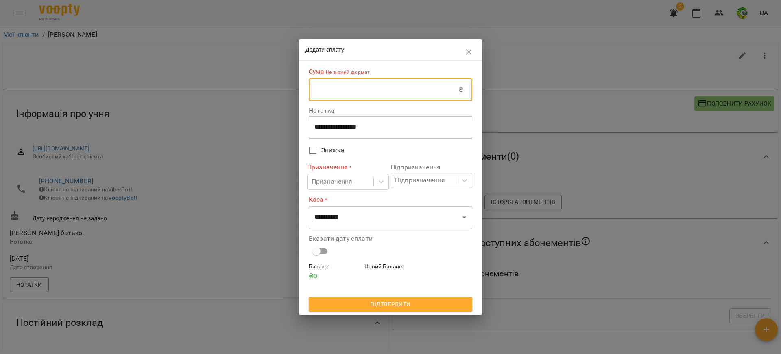
click at [415, 97] on input "text" at bounding box center [384, 89] width 150 height 23
type input "****"
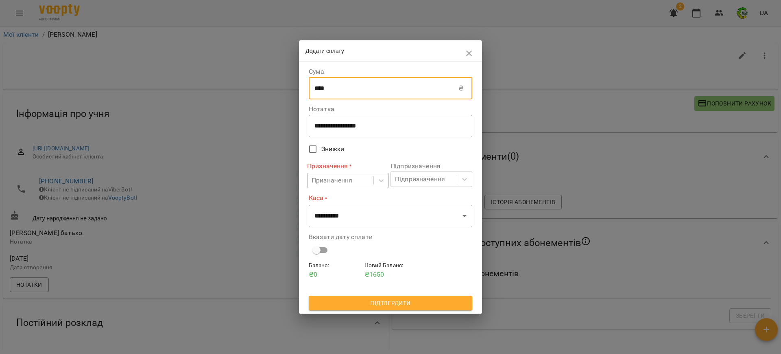
click at [351, 184] on div "Призначення" at bounding box center [332, 180] width 41 height 10
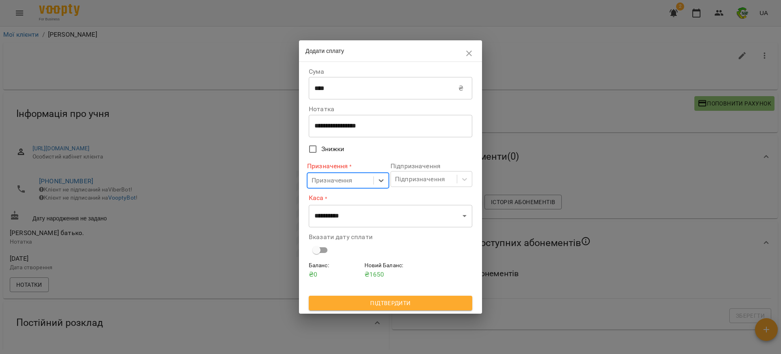
click at [348, 189] on div "Призначення * 21 results available. Select is focused ,type to refine list, pre…" at bounding box center [348, 174] width 82 height 33
click at [347, 183] on div "Призначення" at bounding box center [332, 180] width 41 height 10
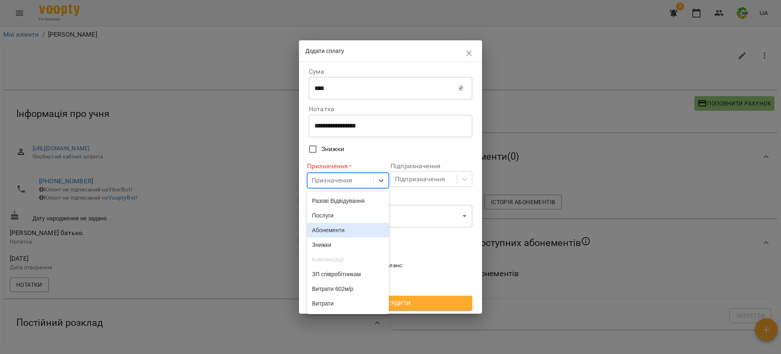
click at [327, 235] on div "Абонементи" at bounding box center [348, 230] width 82 height 15
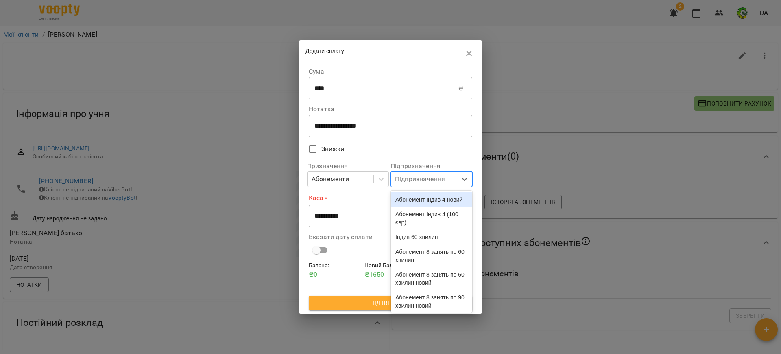
click at [415, 181] on div "Підпризначення" at bounding box center [420, 179] width 50 height 10
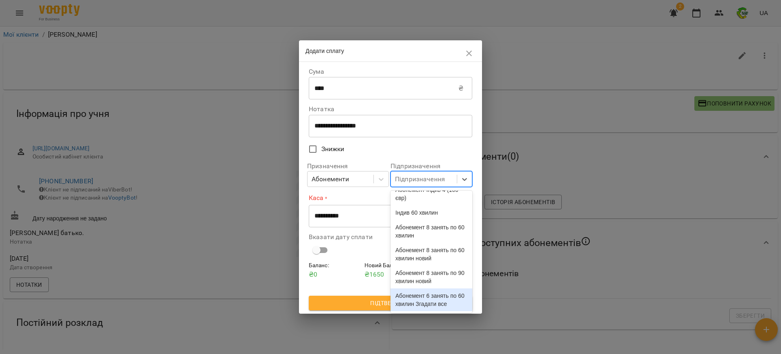
click at [430, 290] on div "Абонемент 6 занять по 60 хвилин Згадати все" at bounding box center [432, 299] width 82 height 23
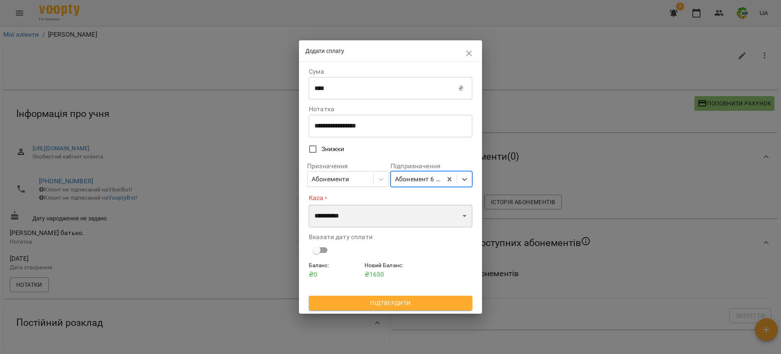
click at [328, 211] on select "**********" at bounding box center [391, 215] width 164 height 23
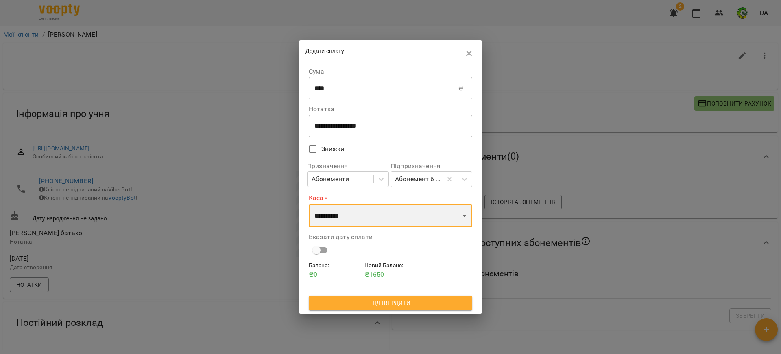
click at [331, 223] on select "**********" at bounding box center [391, 215] width 164 height 23
select select "****"
click at [309, 204] on select "**********" at bounding box center [391, 215] width 164 height 23
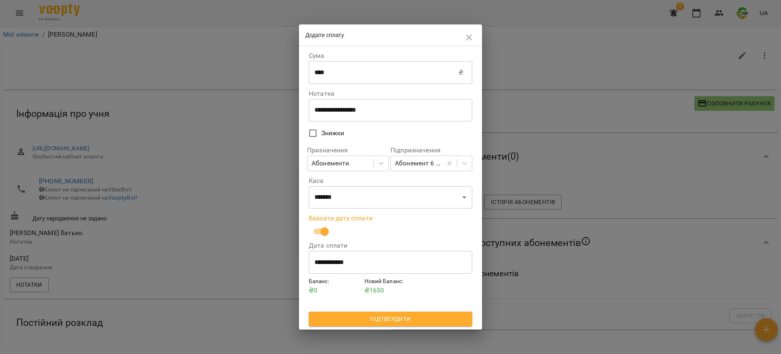
click at [352, 262] on input "**********" at bounding box center [391, 262] width 164 height 23
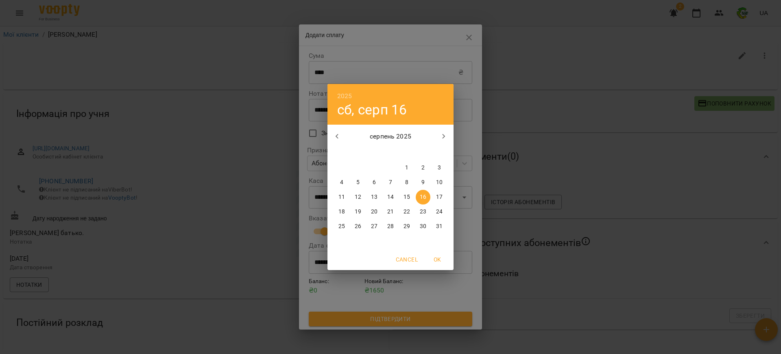
click at [432, 257] on span "OK" at bounding box center [438, 259] width 20 height 10
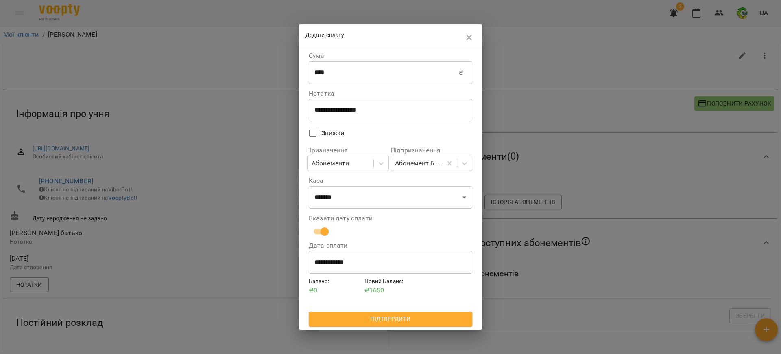
click at [432, 257] on span "OK" at bounding box center [438, 259] width 20 height 10
click at [405, 321] on span "Підтвердити" at bounding box center [390, 319] width 151 height 10
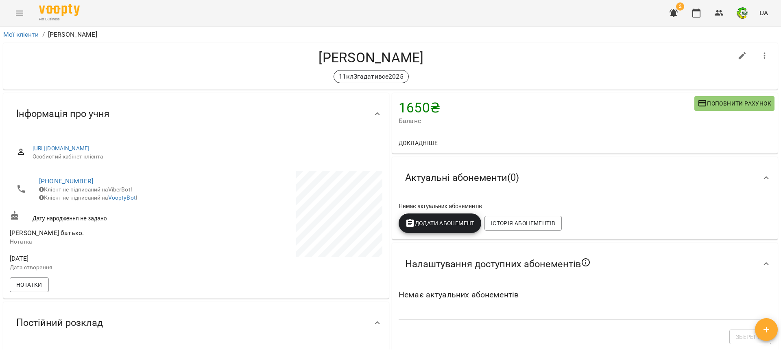
click at [418, 219] on span "Додати Абонемент" at bounding box center [440, 223] width 70 height 10
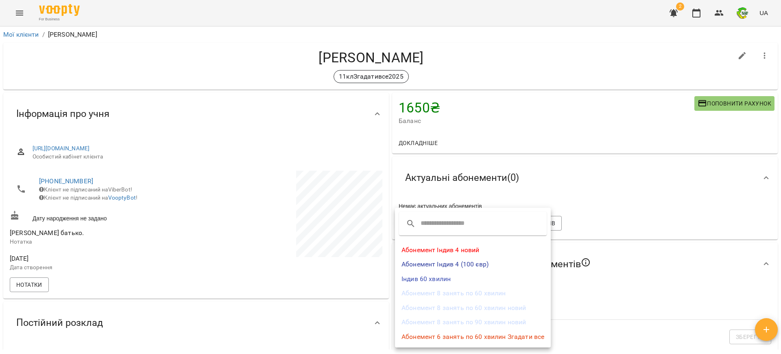
click at [470, 334] on li "Абонемент 6 занять по 60 хвилин Згадати все" at bounding box center [473, 336] width 156 height 15
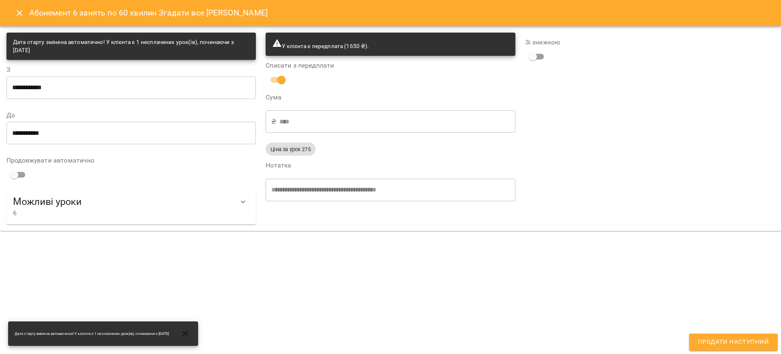
click at [148, 137] on input "**********" at bounding box center [131, 132] width 249 height 23
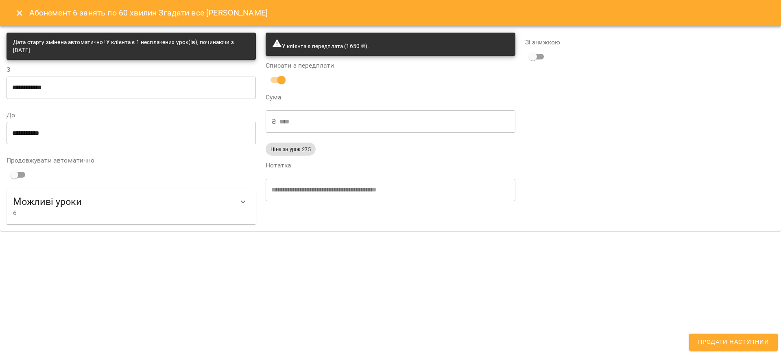
click at [148, 137] on div "2025 пн, вер 15 вересень 2025 пн вт ср чт пт сб нд 1 2 3 4 5 6 7 8 9 10 11 12 1…" at bounding box center [390, 177] width 781 height 354
click at [148, 137] on input "**********" at bounding box center [131, 132] width 249 height 23
click at [148, 137] on div "2025 пн, вер 15 вересень 2025 пн вт ср чт пт сб нд 1 2 3 4 5 6 7 8 9 10 11 12 1…" at bounding box center [390, 177] width 781 height 354
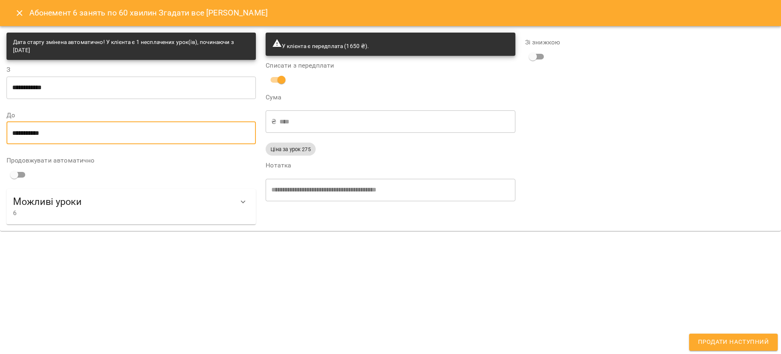
click at [149, 137] on input "**********" at bounding box center [131, 132] width 249 height 23
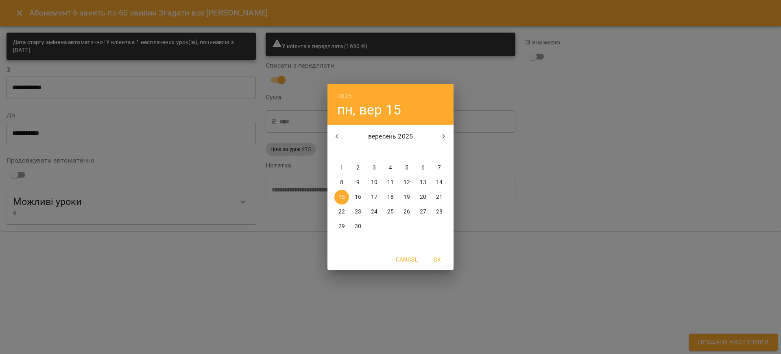
click at [341, 162] on button "1" at bounding box center [341, 167] width 15 height 15
type input "**********"
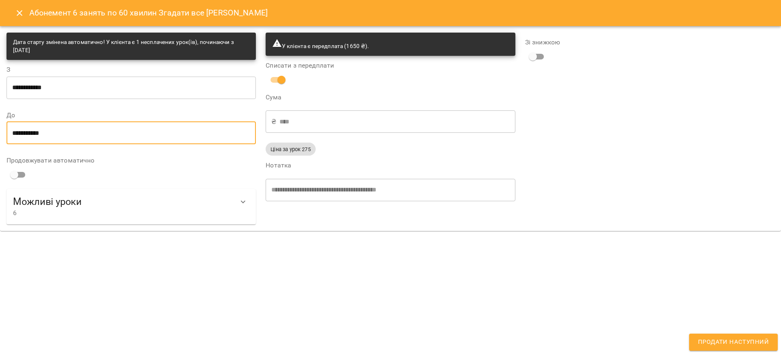
click at [747, 341] on span "Продати наступний" at bounding box center [733, 341] width 71 height 11
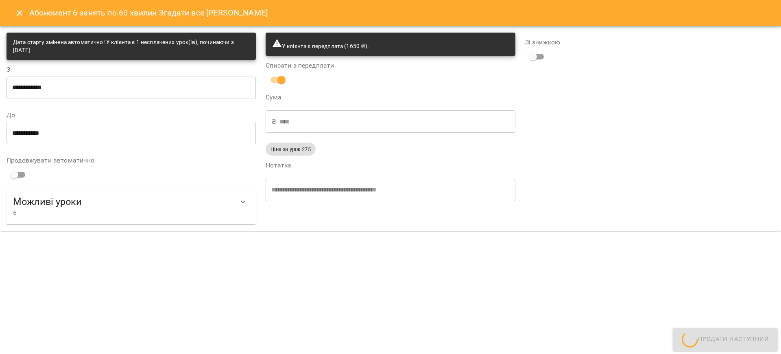
click at [747, 341] on div "**********" at bounding box center [390, 177] width 781 height 354
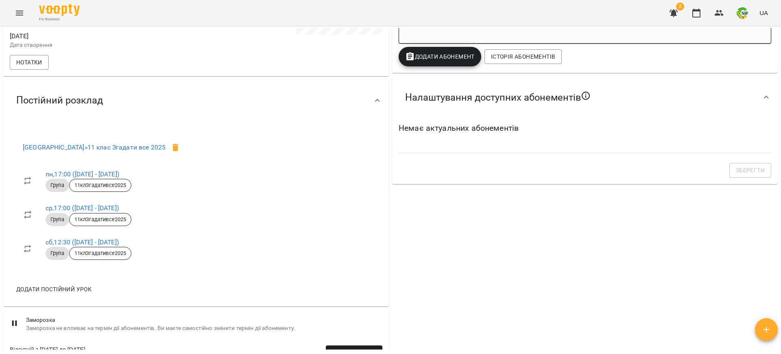
scroll to position [0, 0]
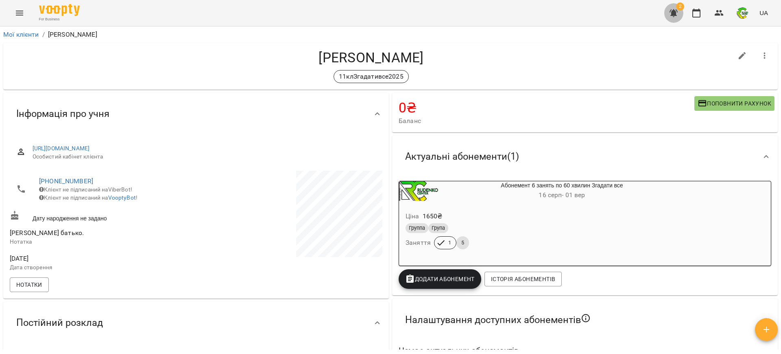
click at [676, 12] on icon "button" at bounding box center [674, 13] width 8 height 8
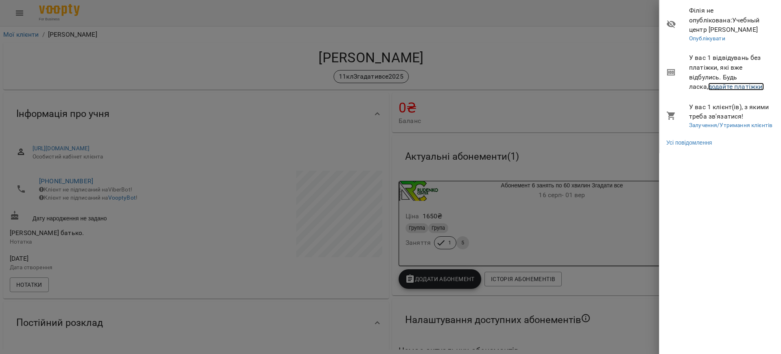
click at [708, 87] on link "додайте платіжки!" at bounding box center [736, 87] width 56 height 8
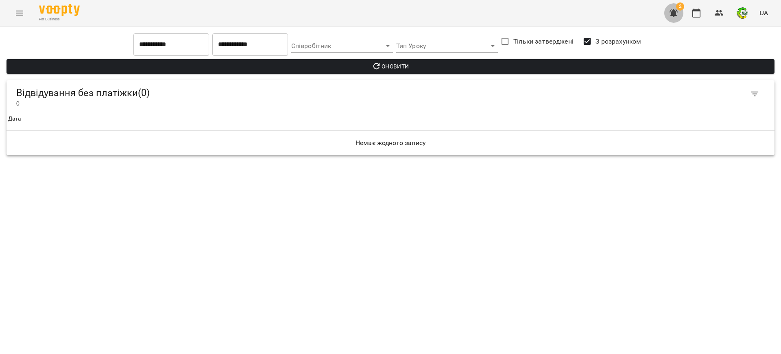
click at [673, 13] on icon "button" at bounding box center [674, 13] width 8 height 8
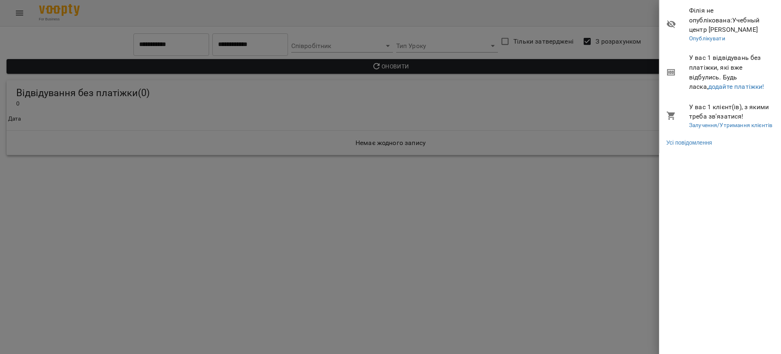
click at [27, 18] on div at bounding box center [390, 177] width 781 height 354
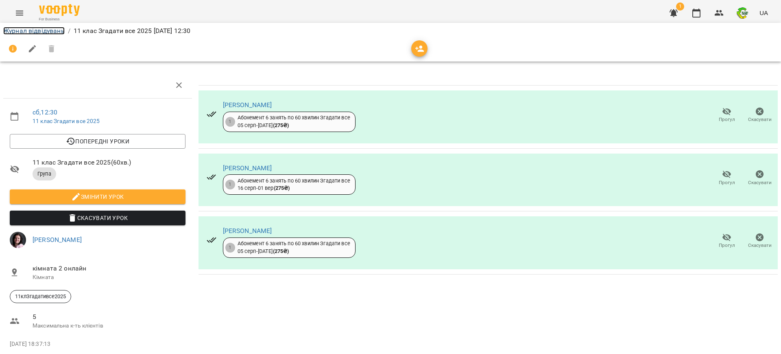
click at [52, 32] on link "Журнал відвідувань" at bounding box center [33, 31] width 61 height 8
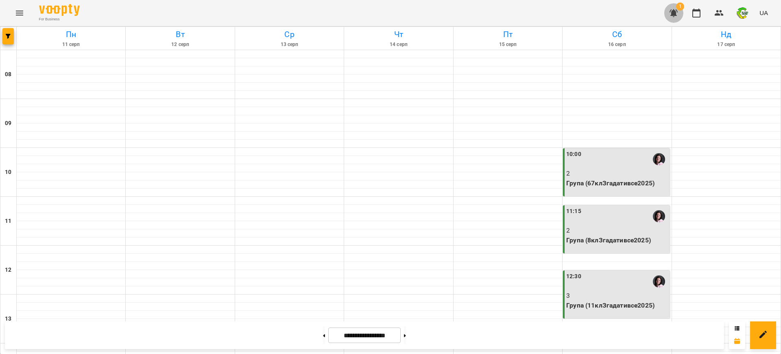
click at [674, 11] on icon "button" at bounding box center [674, 13] width 8 height 8
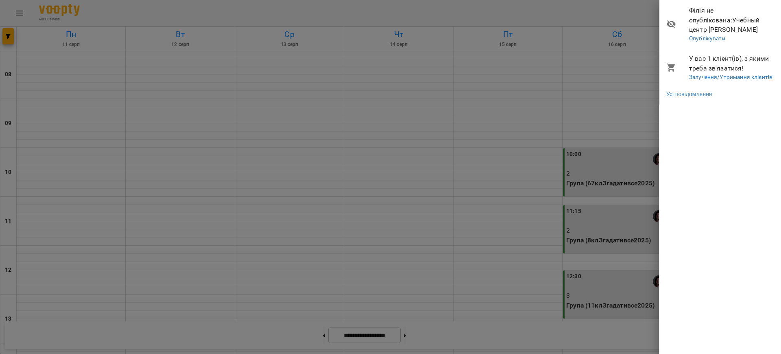
click at [660, 11] on li "Філія не опублікована : Учебный центр Александры Руденко Опублікувати" at bounding box center [721, 24] width 122 height 48
click at [479, 153] on div at bounding box center [390, 177] width 781 height 354
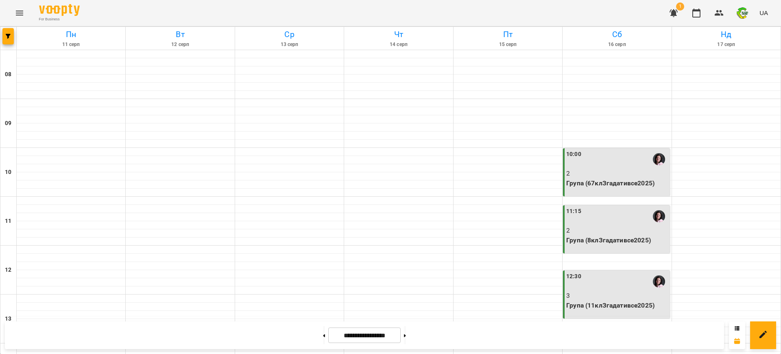
scroll to position [417, 0]
click at [406, 338] on button at bounding box center [405, 335] width 2 height 18
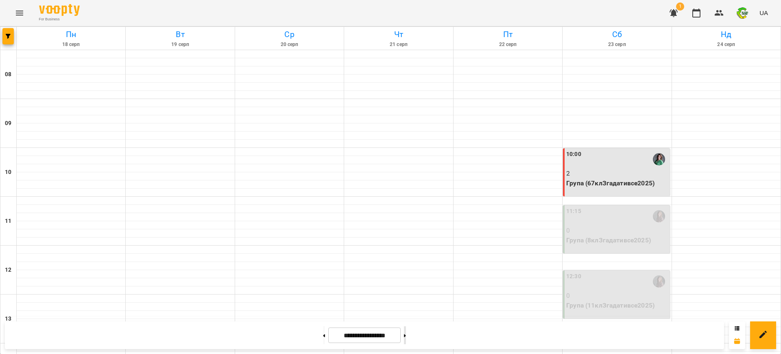
click at [406, 337] on button at bounding box center [405, 335] width 2 height 18
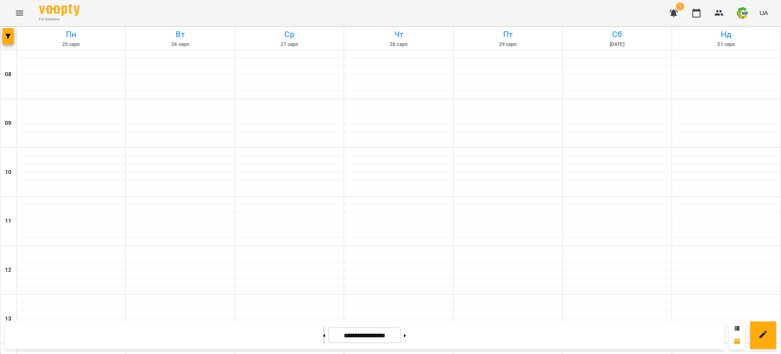
click at [323, 336] on button at bounding box center [324, 335] width 2 height 18
type input "**********"
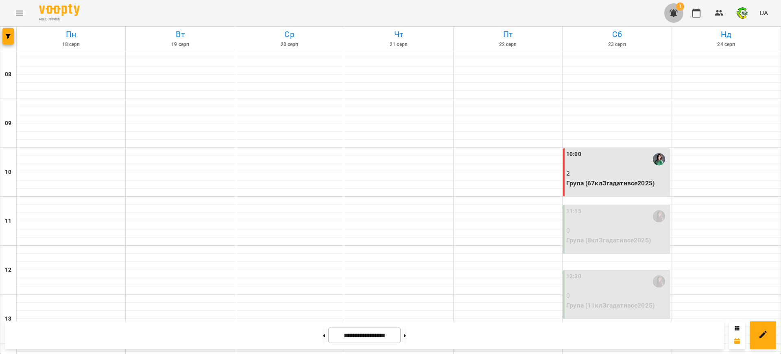
click at [676, 10] on icon "button" at bounding box center [674, 13] width 10 height 10
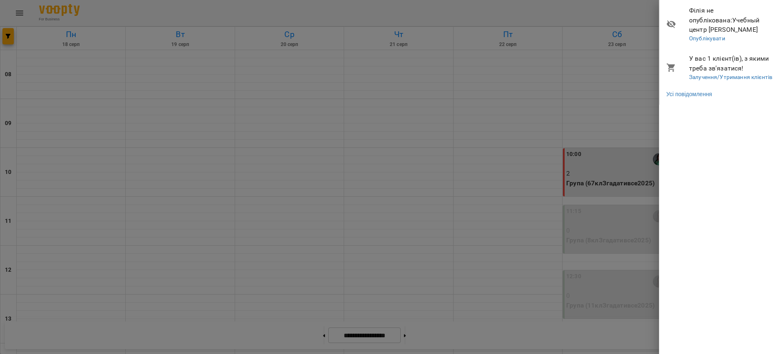
click at [521, 4] on div at bounding box center [390, 177] width 781 height 354
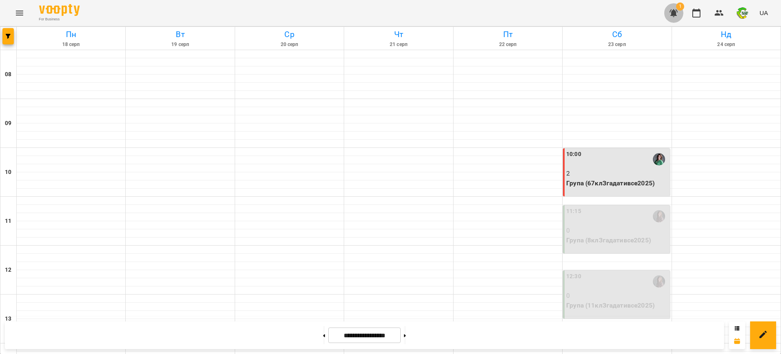
click at [676, 14] on icon "button" at bounding box center [674, 13] width 8 height 8
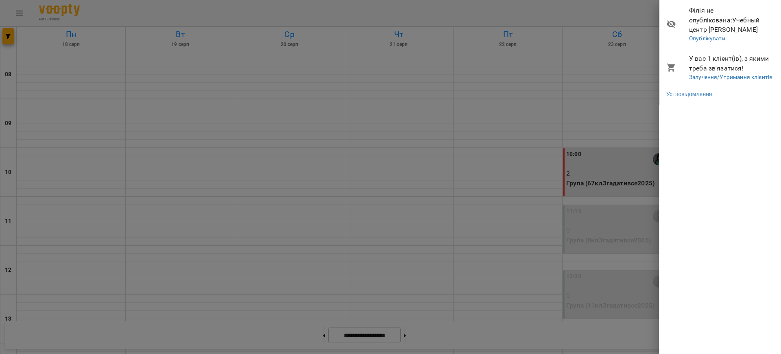
click at [634, 7] on div at bounding box center [390, 177] width 781 height 354
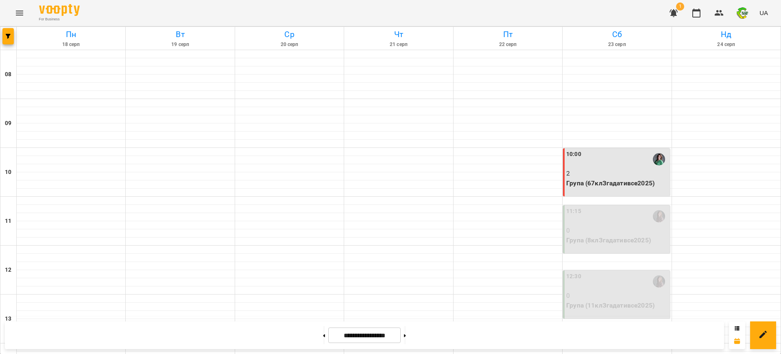
scroll to position [0, 0]
click at [608, 13] on div "For Business 1 UA" at bounding box center [390, 13] width 781 height 26
